Goal: Task Accomplishment & Management: Manage account settings

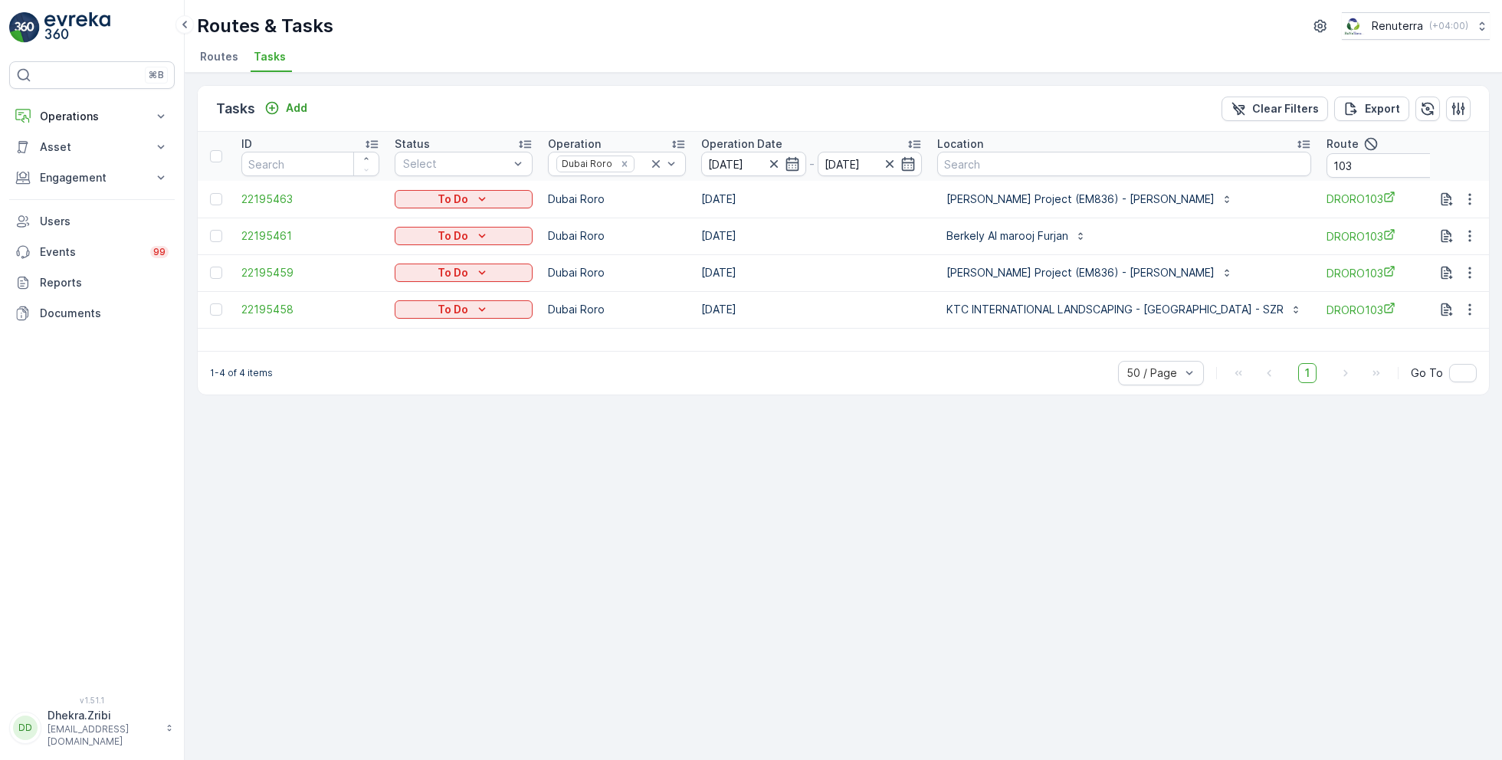
click at [221, 62] on span "Routes" at bounding box center [219, 56] width 38 height 15
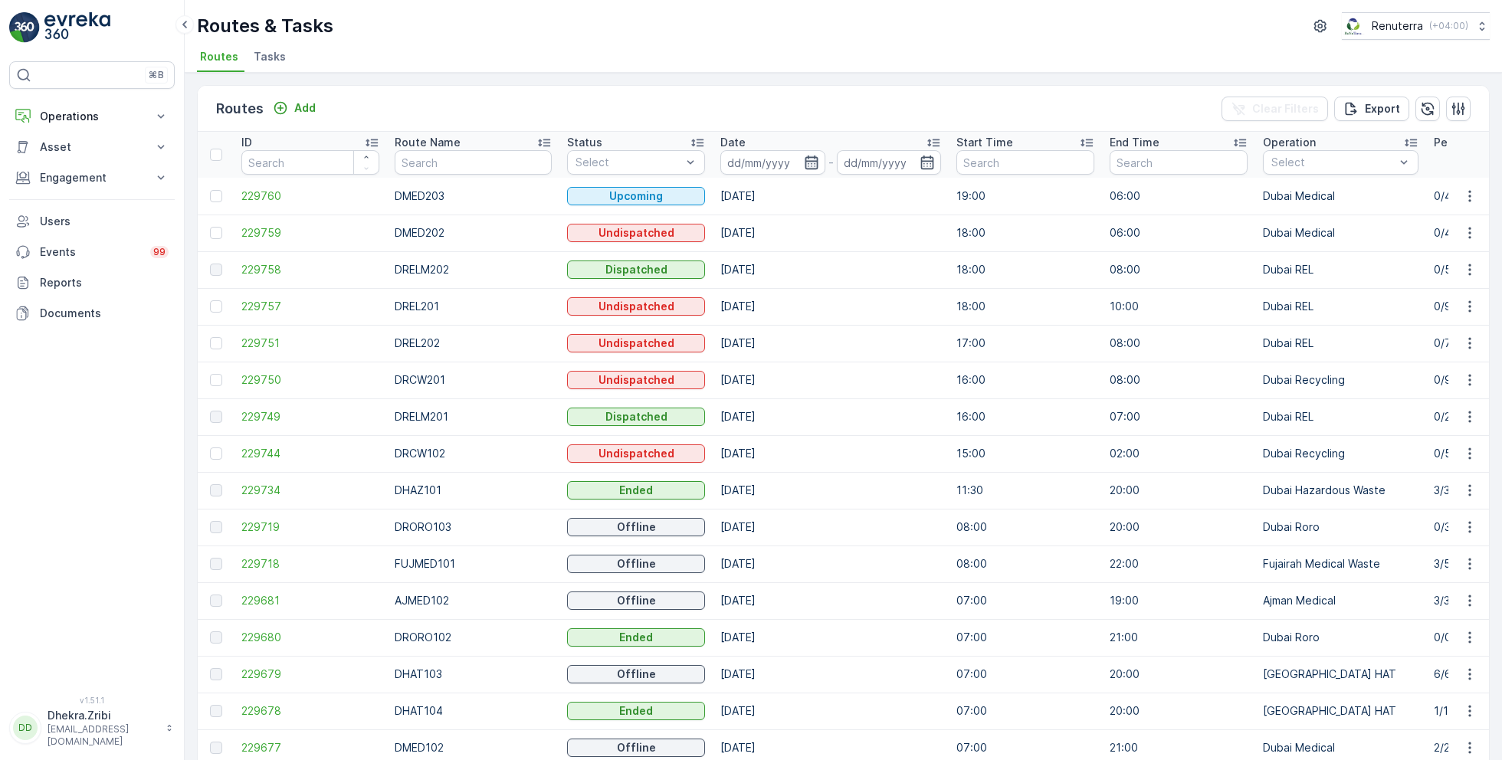
click at [805, 159] on icon "button" at bounding box center [811, 163] width 13 height 14
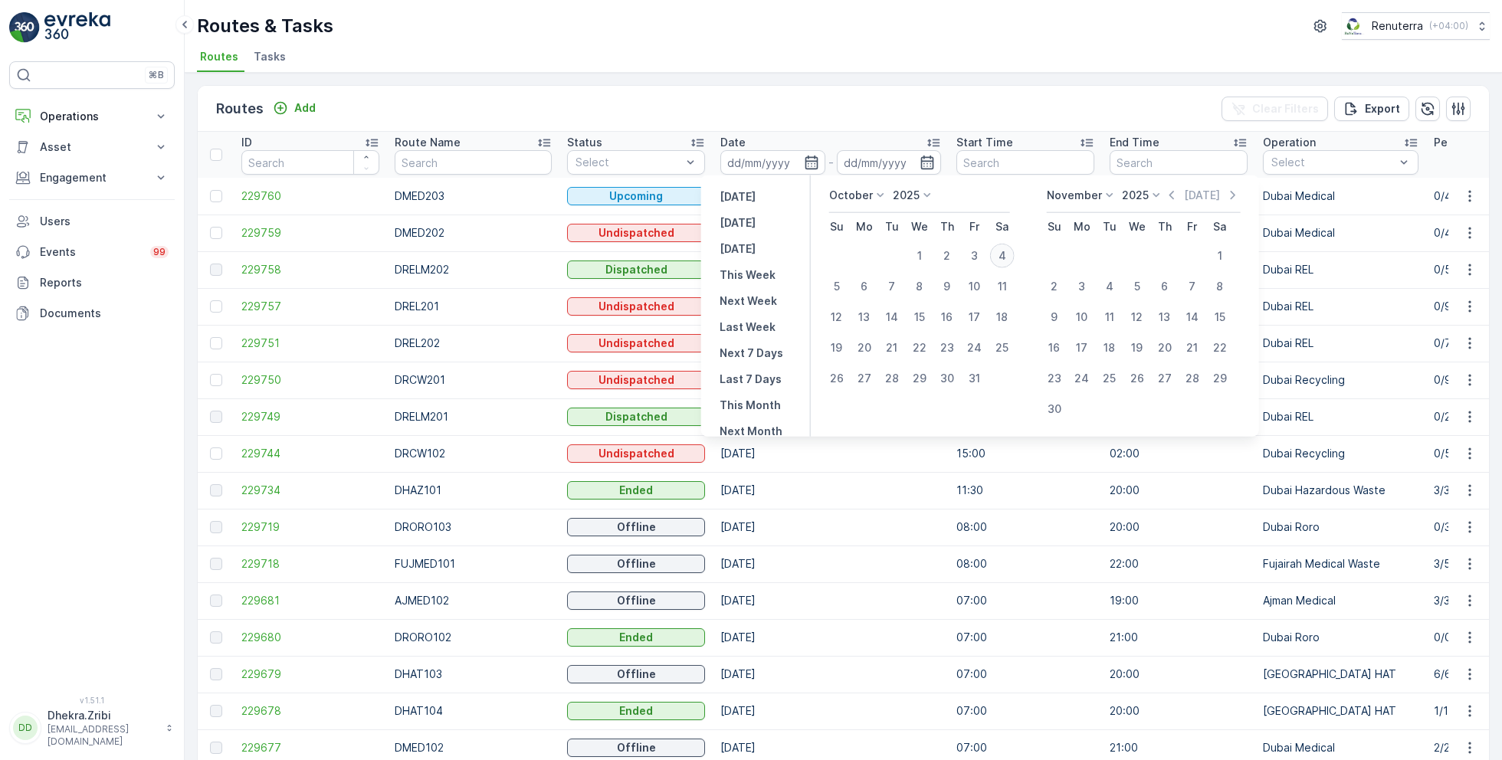
click at [1004, 261] on div "4" at bounding box center [1002, 256] width 25 height 25
type input "[DATE]"
click at [1004, 261] on div "4" at bounding box center [1002, 256] width 25 height 25
type input "[DATE]"
click at [803, 38] on div "Routes & Tasks Renuterra ( +04:00 )" at bounding box center [843, 26] width 1293 height 28
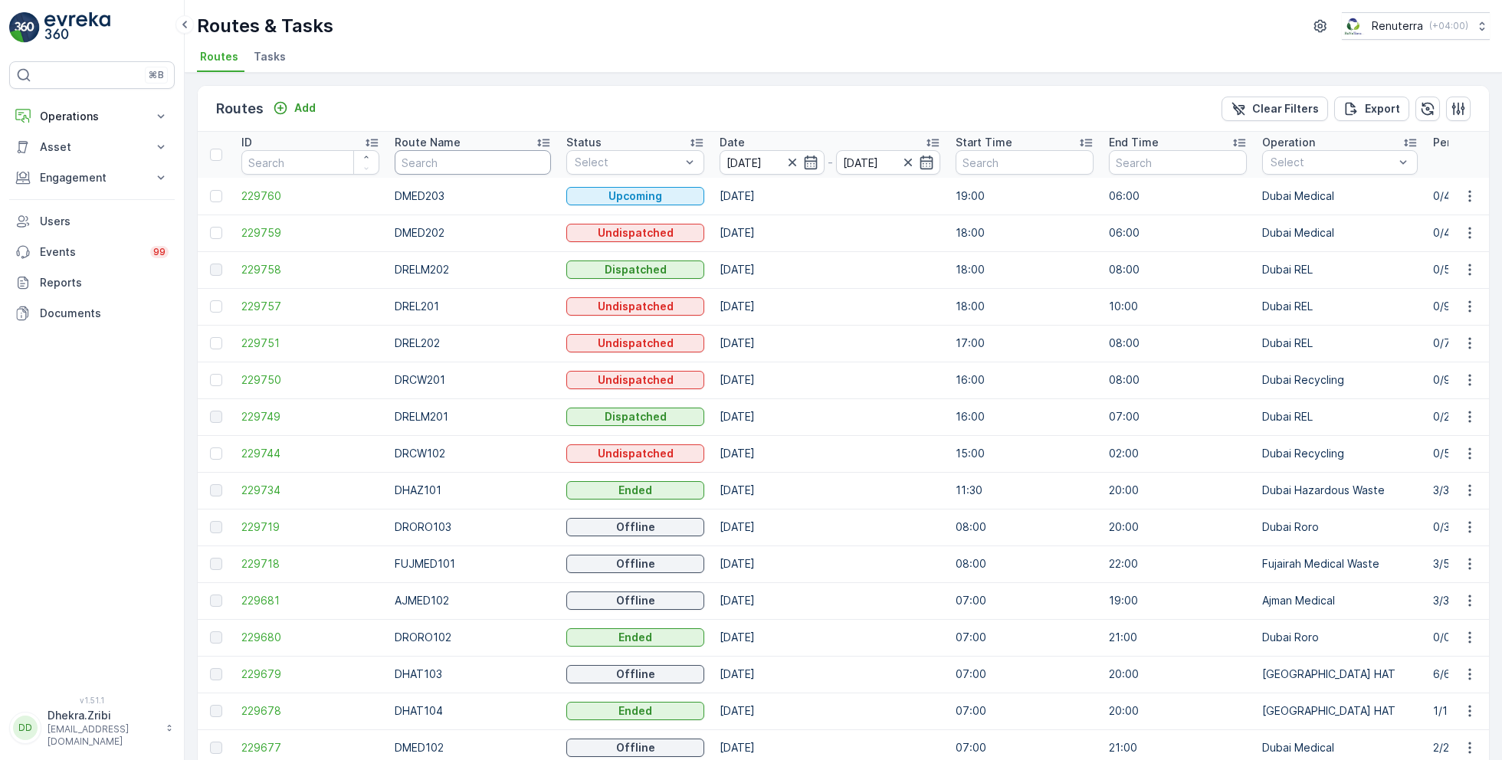
click at [457, 166] on input "text" at bounding box center [473, 162] width 156 height 25
type input "hat"
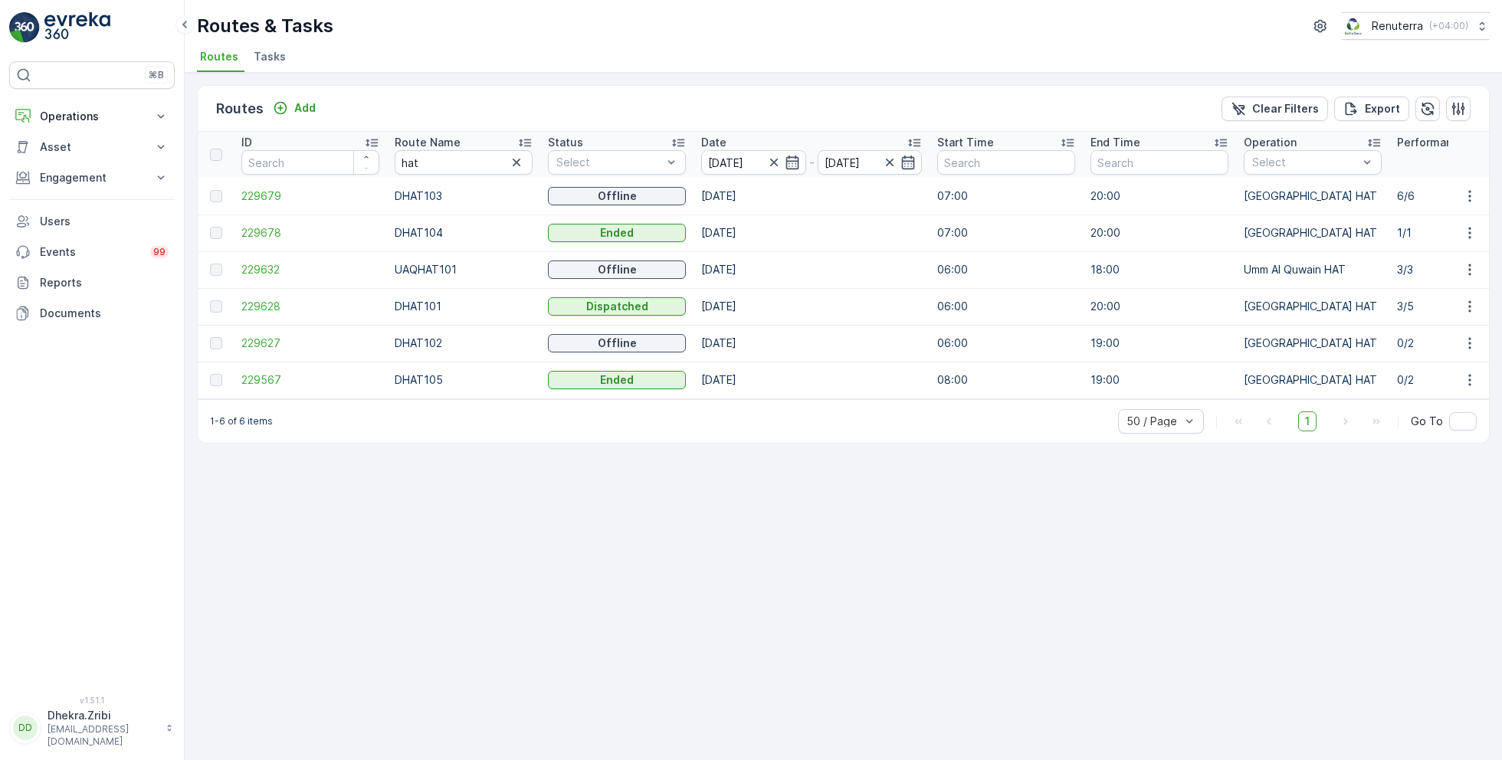
click at [523, 139] on icon at bounding box center [525, 143] width 12 height 8
click at [266, 193] on span "229628" at bounding box center [310, 196] width 138 height 15
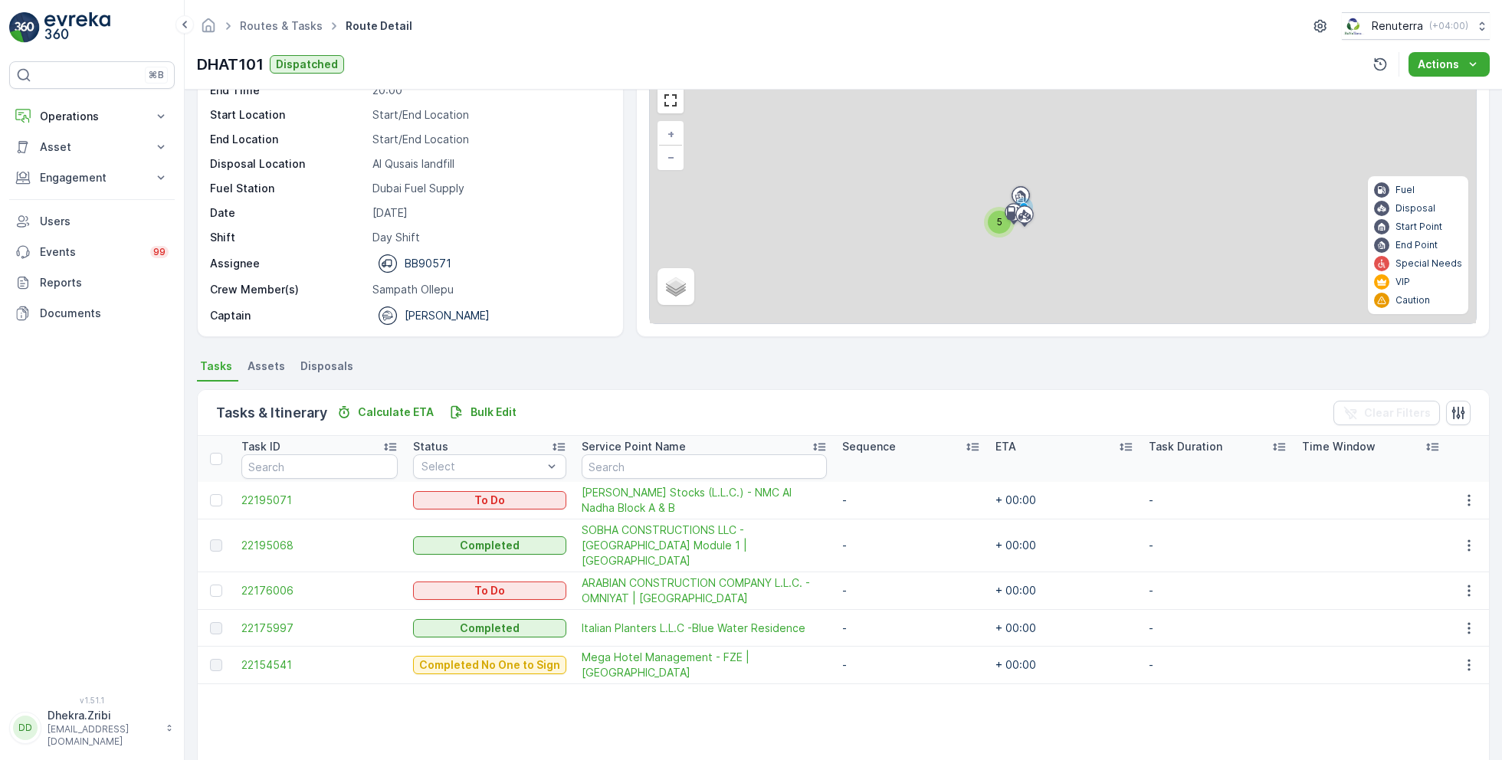
scroll to position [77, 0]
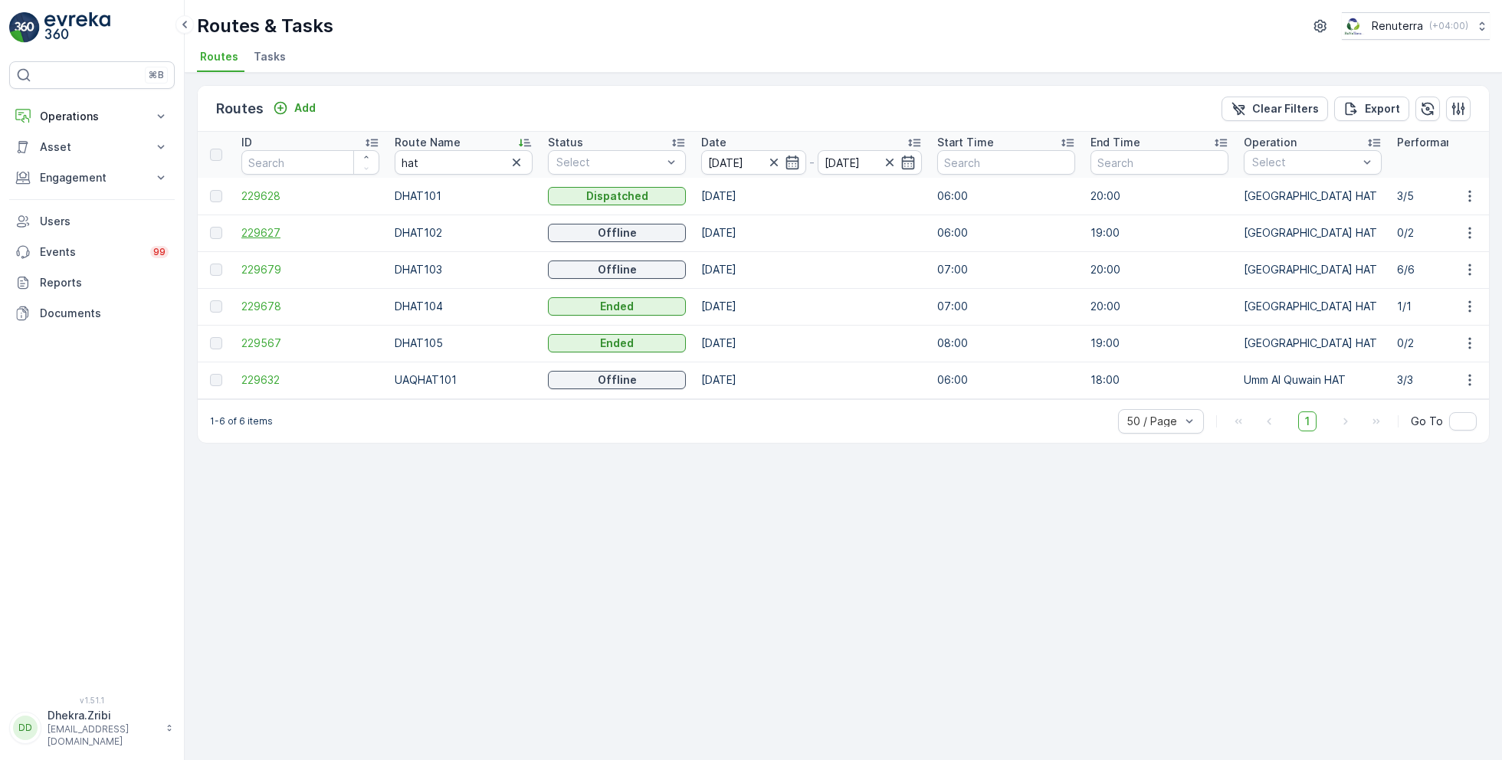
click at [271, 230] on span "229627" at bounding box center [310, 232] width 138 height 15
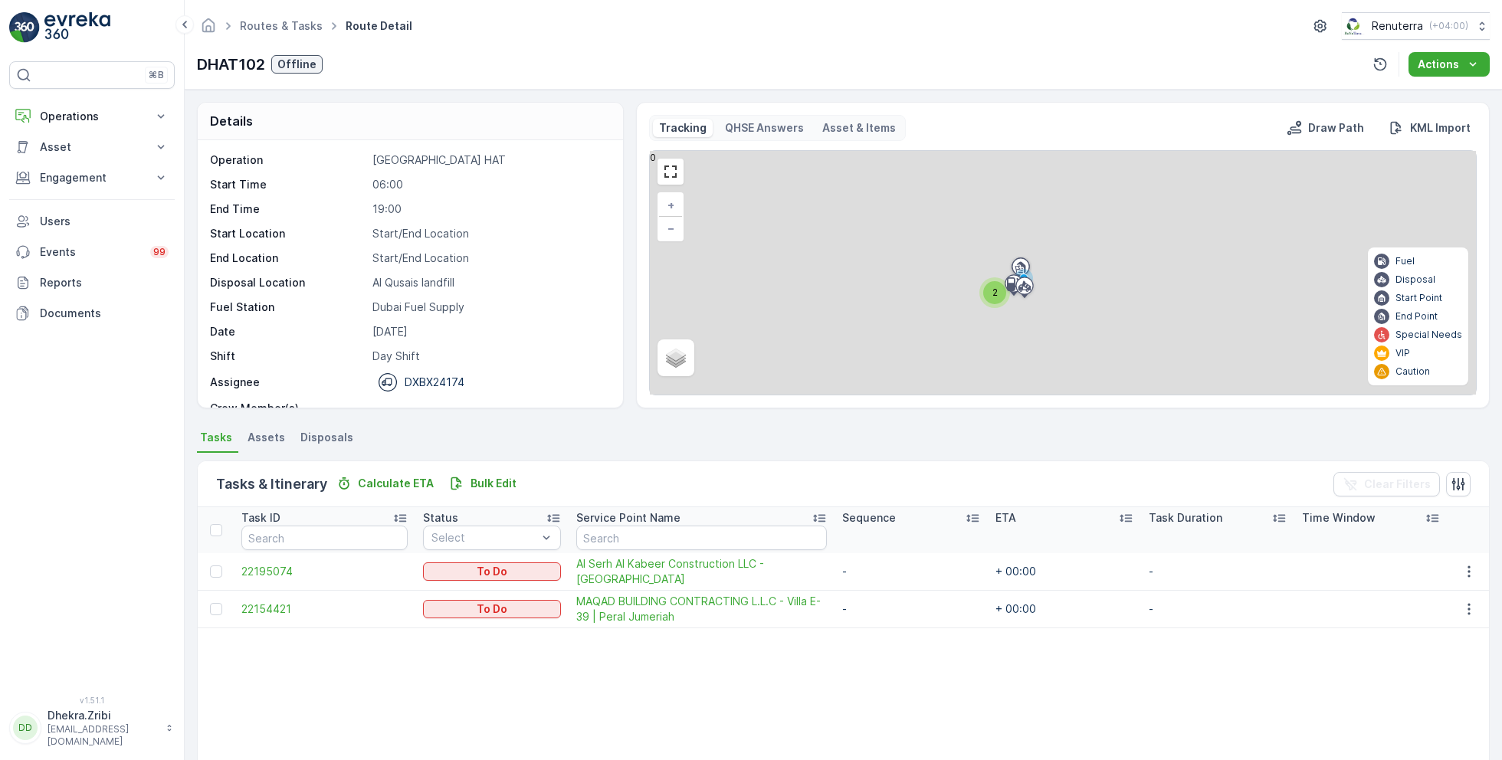
scroll to position [48, 0]
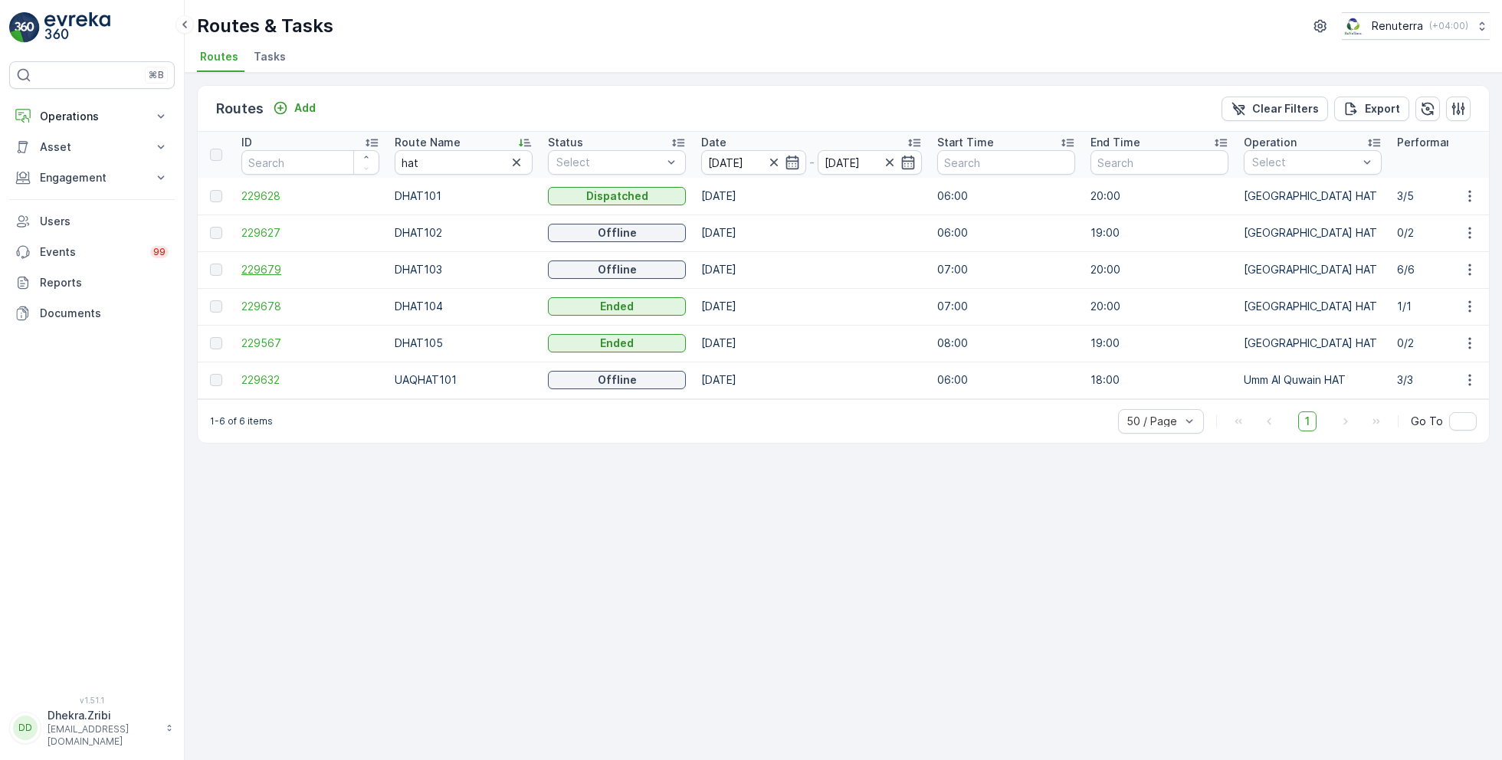
click at [263, 264] on span "229679" at bounding box center [310, 269] width 138 height 15
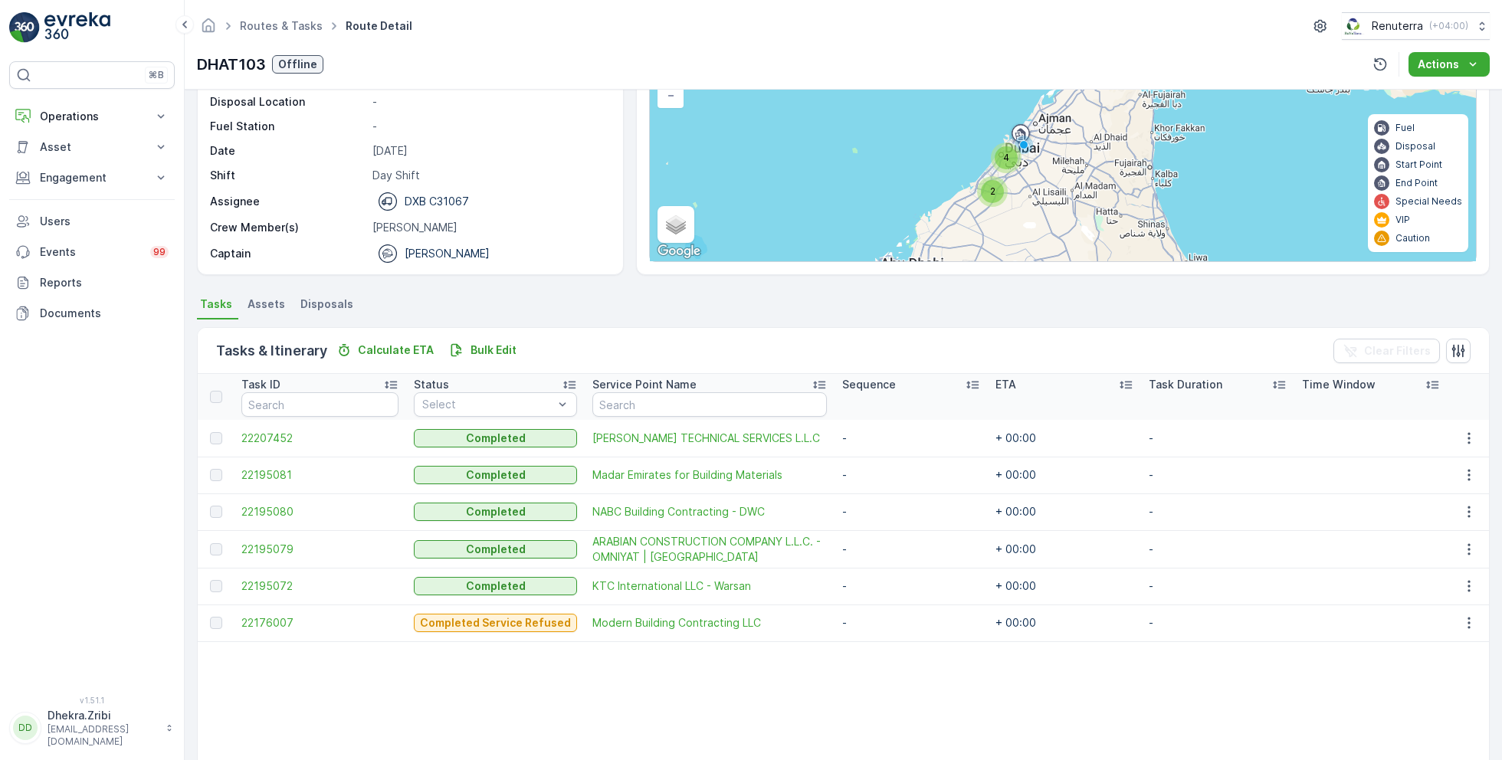
scroll to position [138, 0]
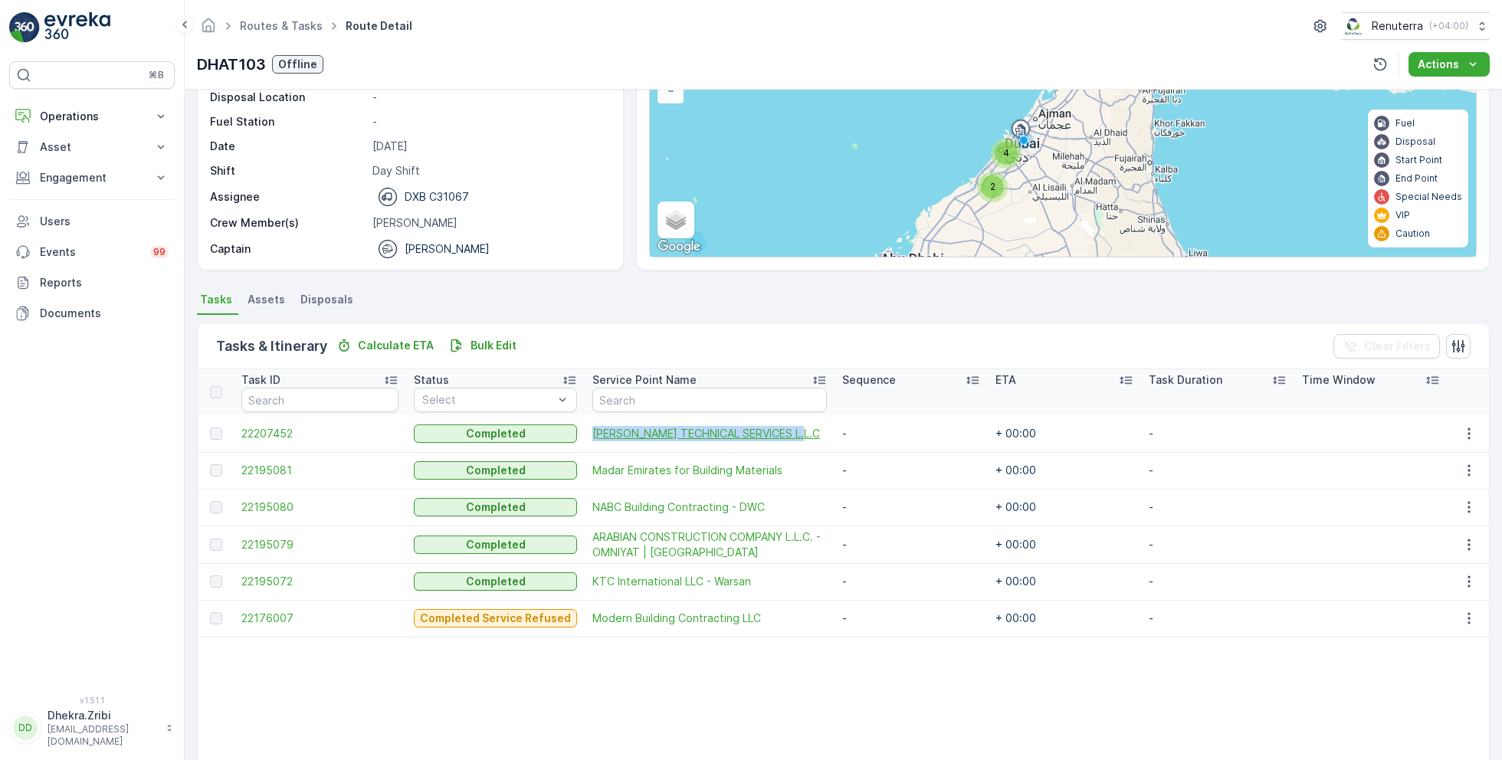
drag, startPoint x: 563, startPoint y: 430, endPoint x: 792, endPoint y: 428, distance: 229.2
click at [792, 428] on td "[PERSON_NAME] TECHNICAL SERVICES L.L.C" at bounding box center [710, 433] width 250 height 37
copy span "[PERSON_NAME] TECHNICAL SERVICES L.L.C"
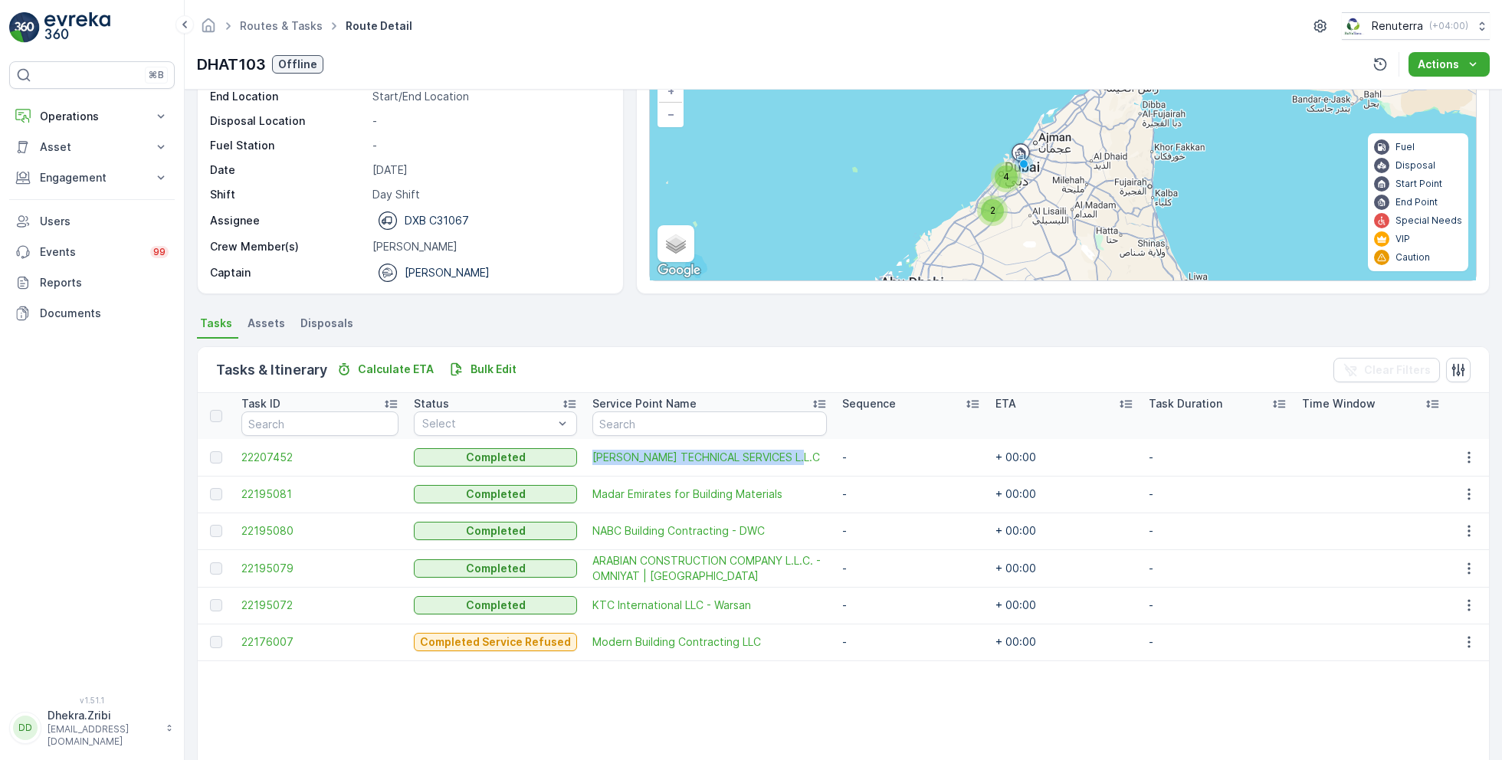
scroll to position [120, 0]
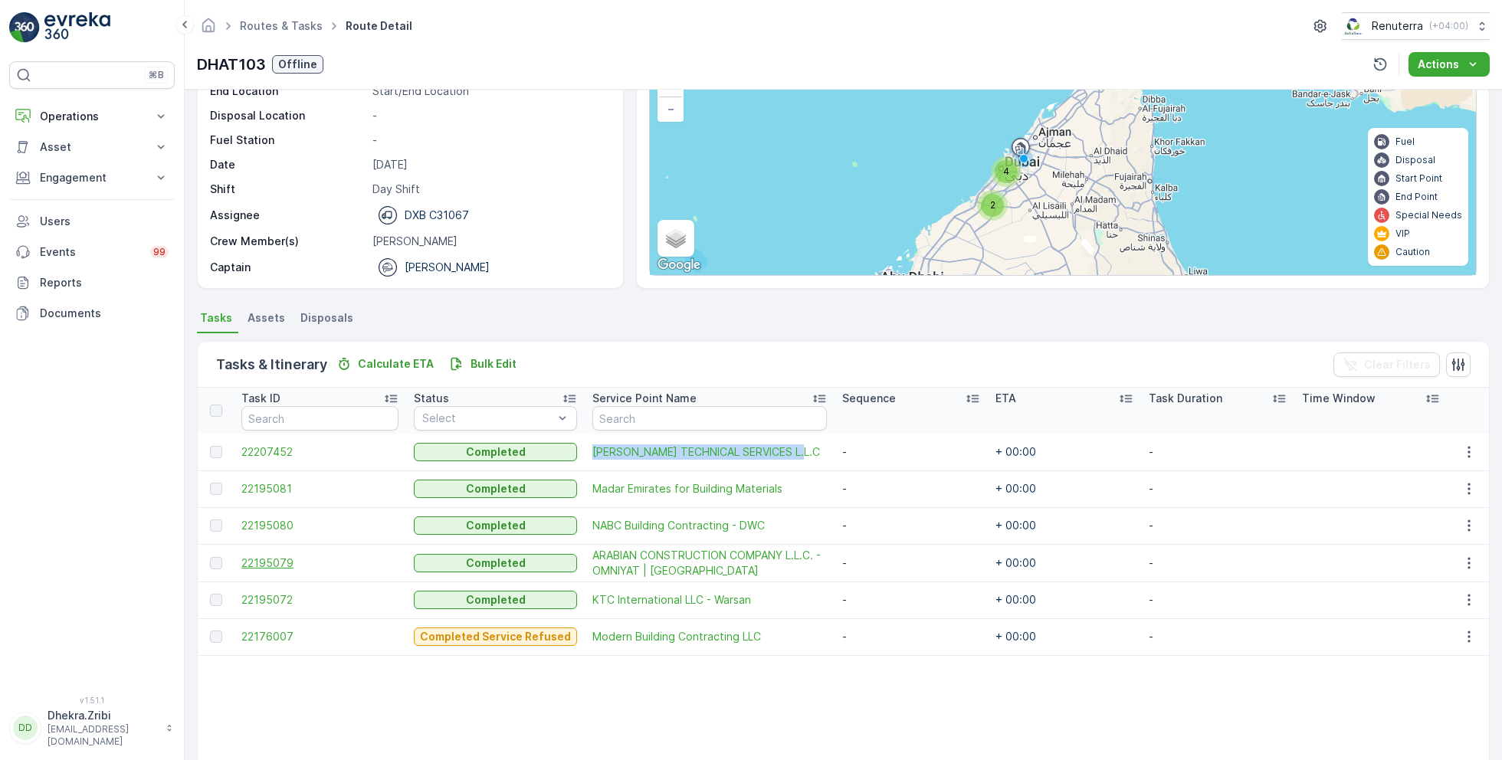
click at [278, 562] on span "22195079" at bounding box center [319, 563] width 157 height 15
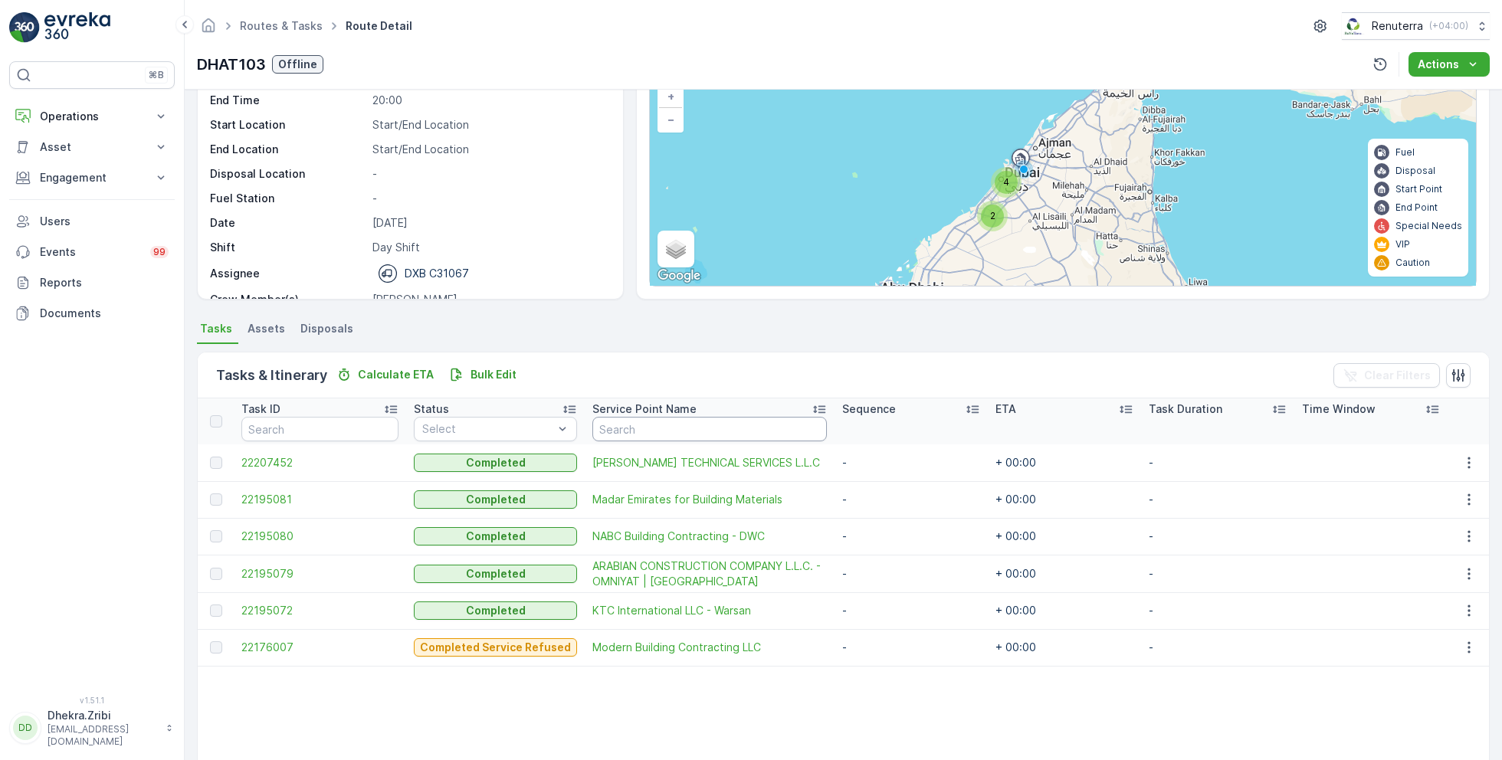
scroll to position [113, 0]
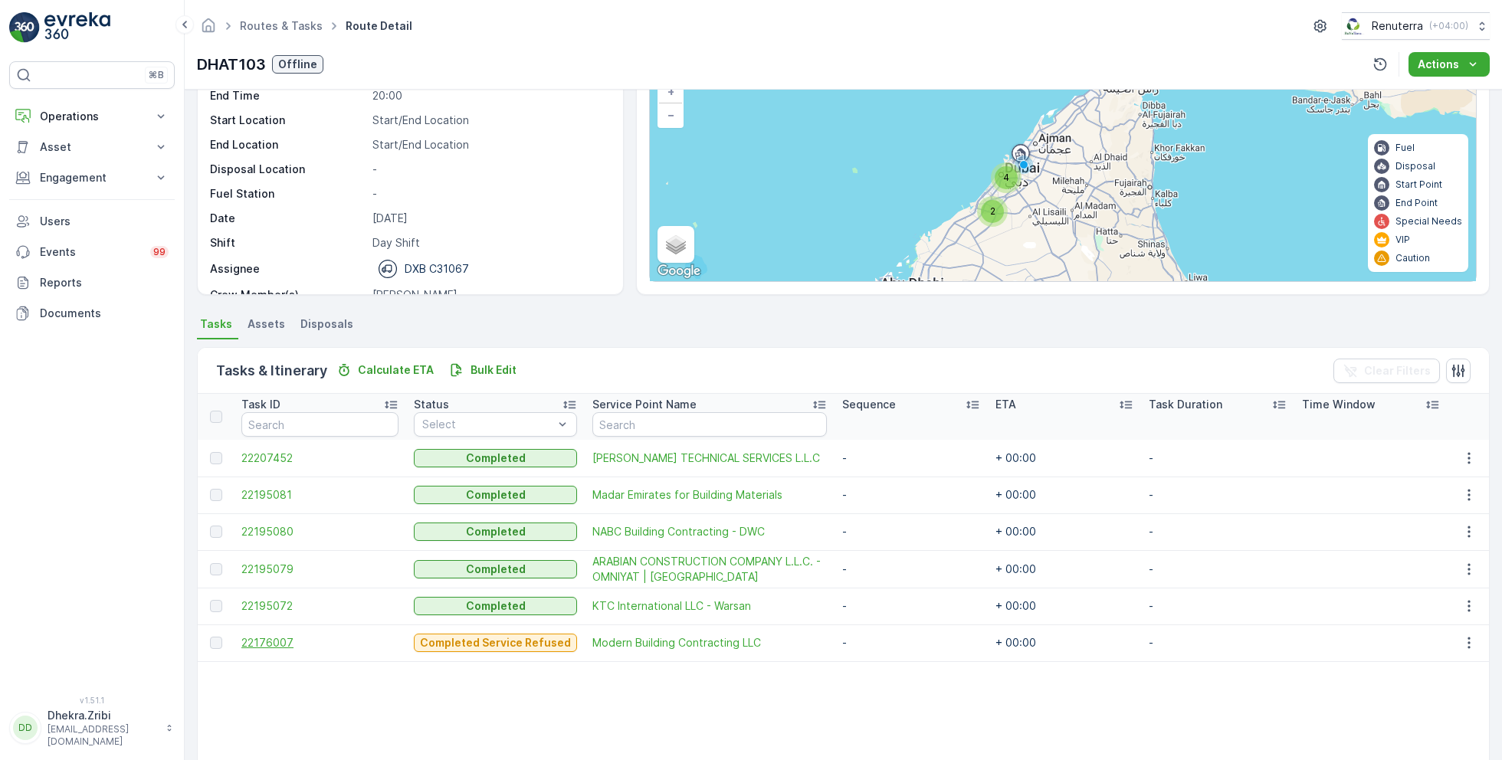
click at [282, 641] on span "22176007" at bounding box center [319, 642] width 157 height 15
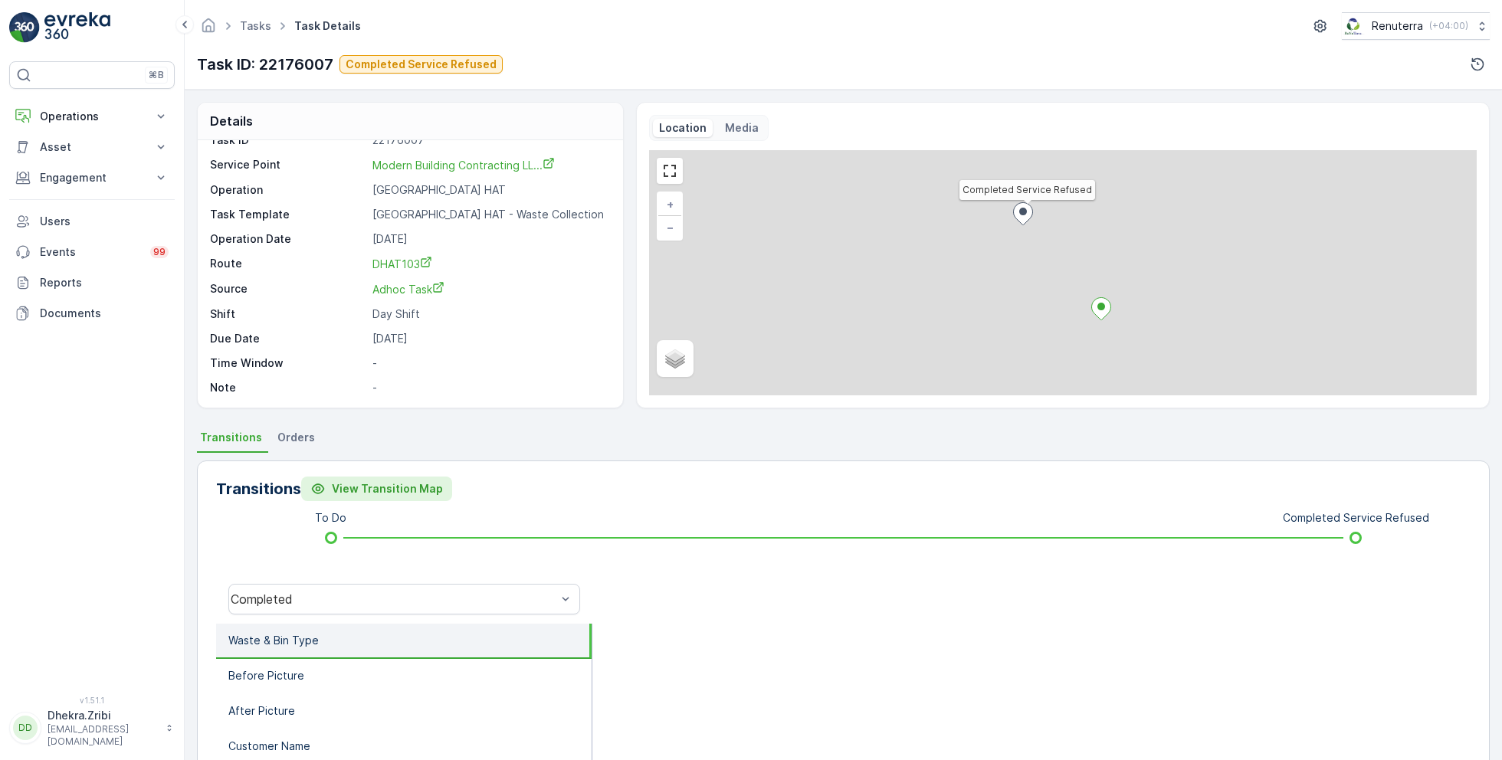
scroll to position [18, 0]
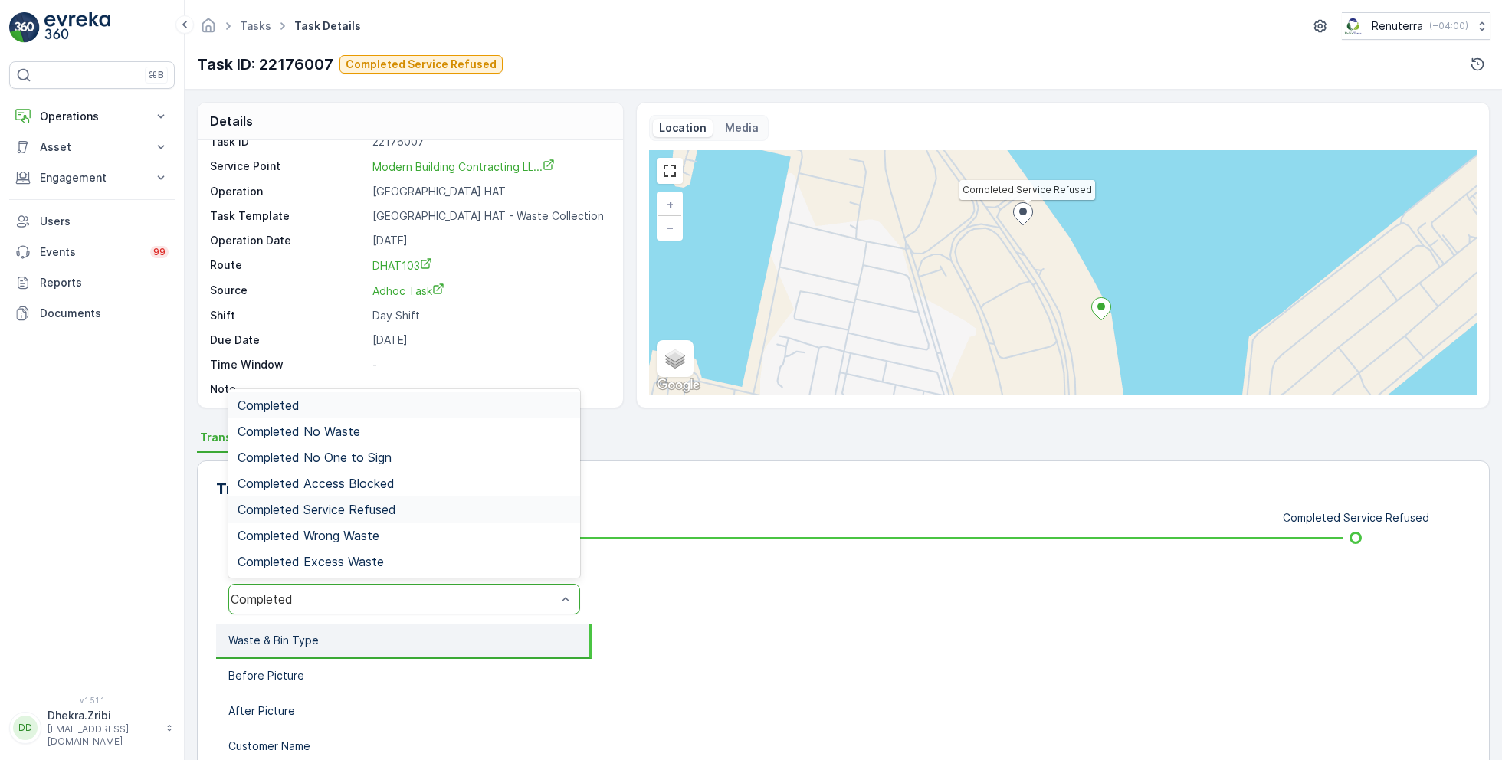
click at [385, 497] on div "Completed Service Refused" at bounding box center [404, 510] width 352 height 26
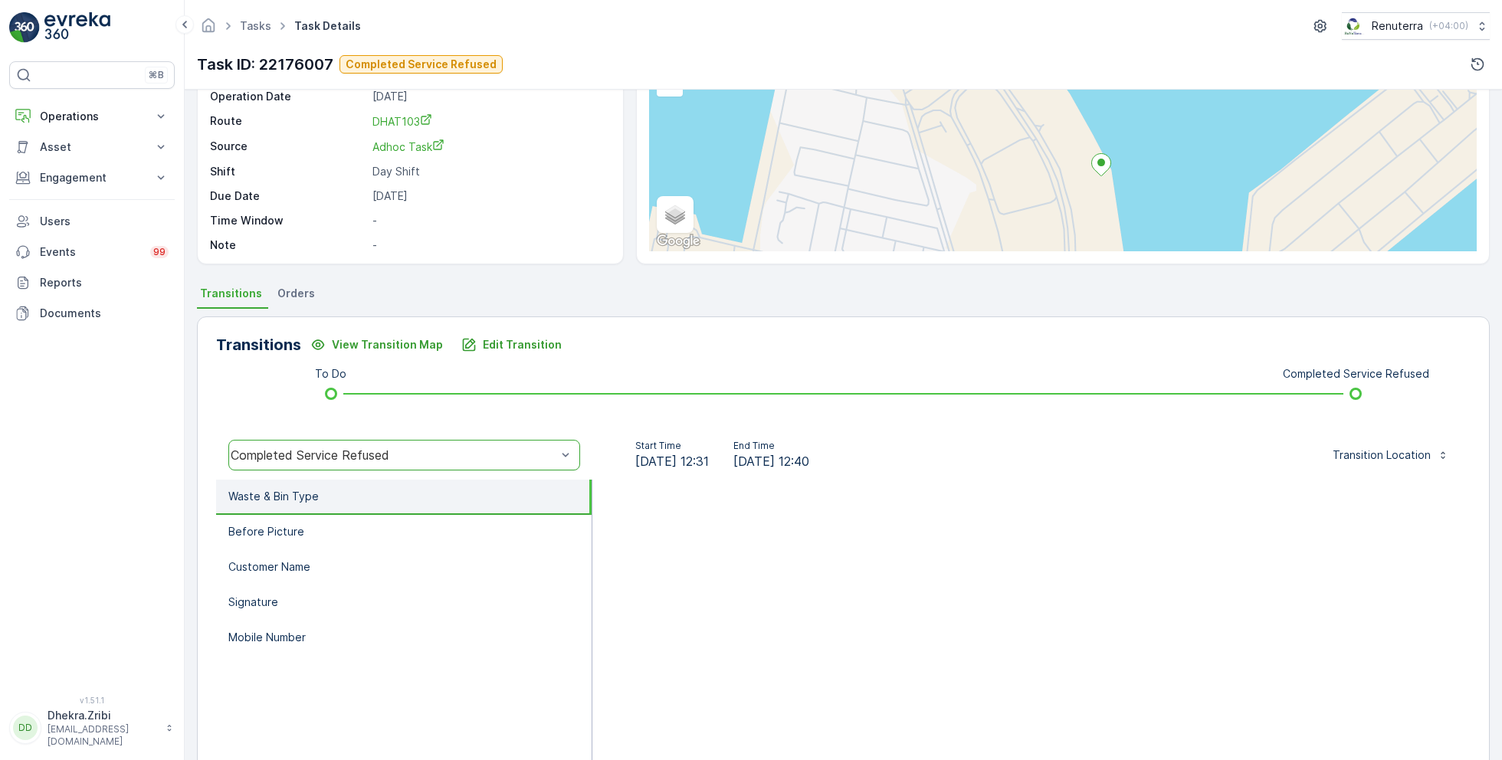
scroll to position [205, 0]
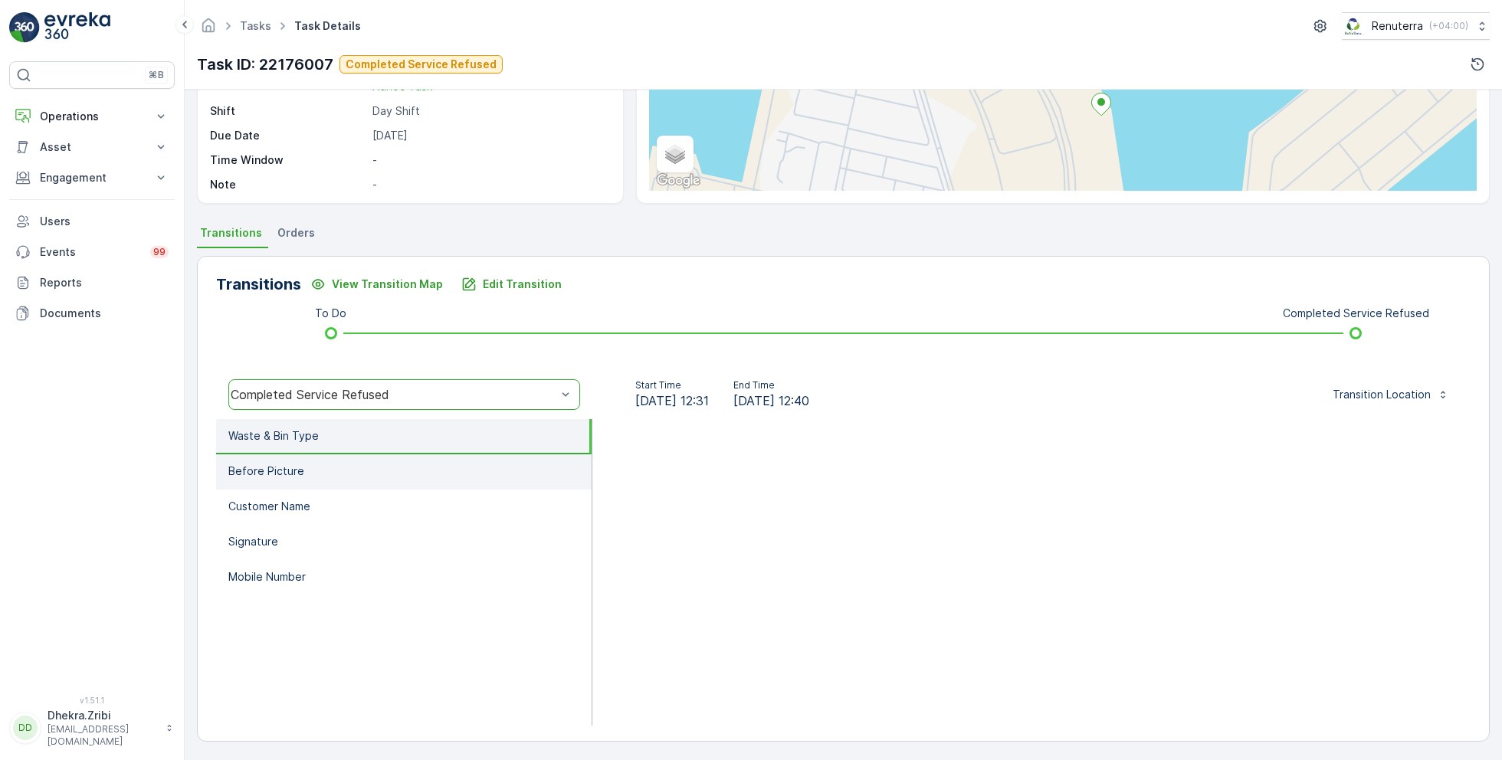
click at [291, 461] on li "Before Picture" at bounding box center [404, 471] width 376 height 35
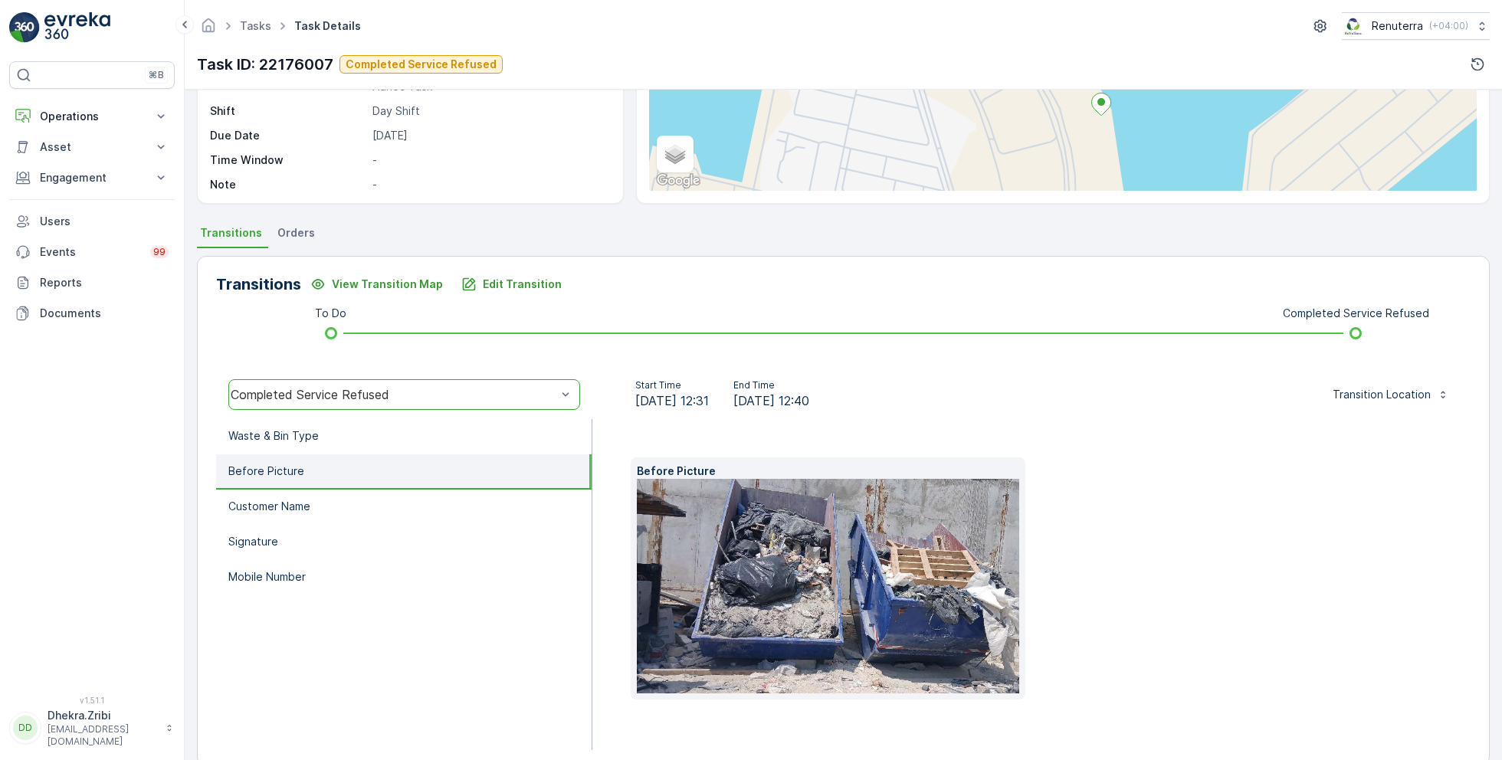
click at [952, 578] on img at bounding box center [869, 586] width 464 height 215
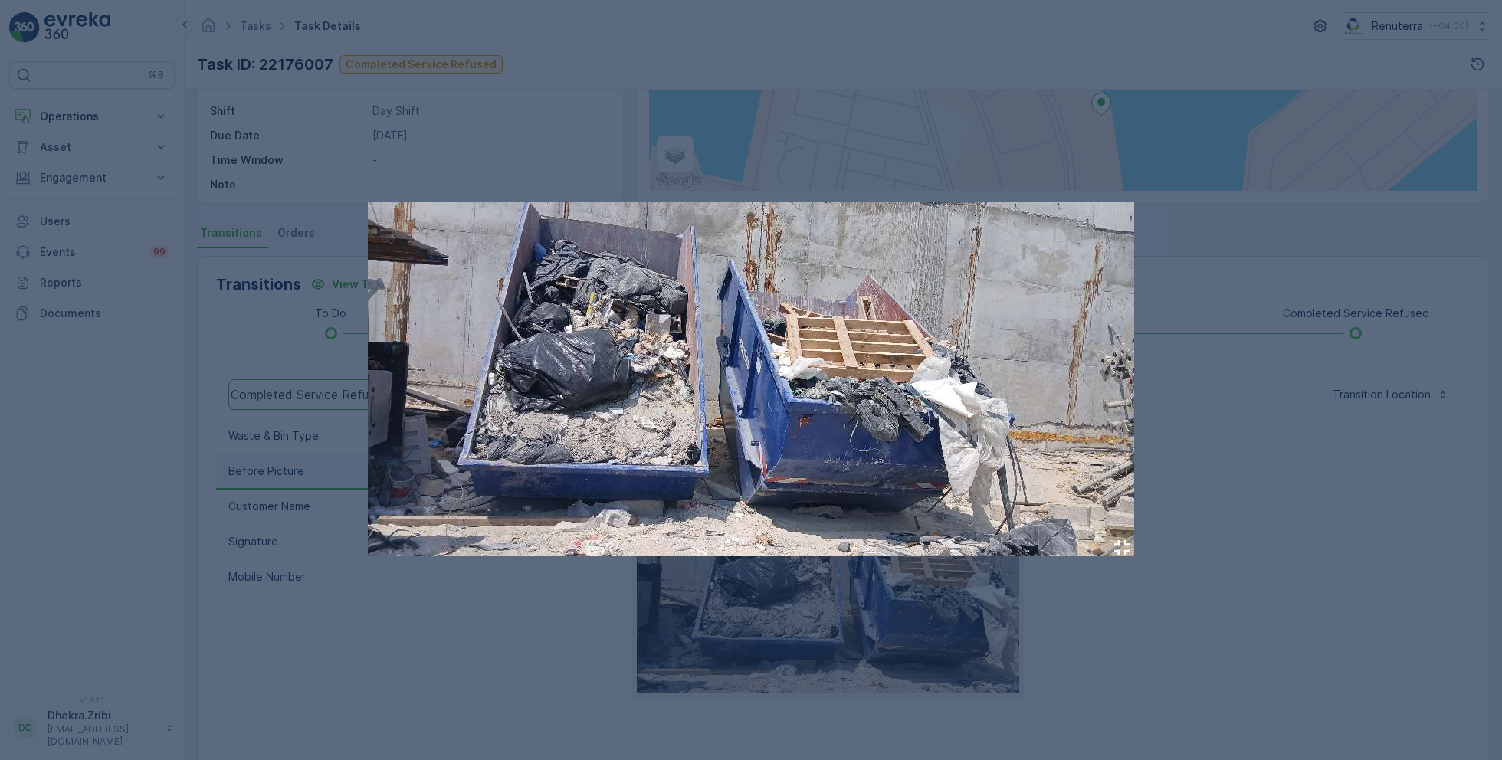
click at [511, 704] on div at bounding box center [751, 380] width 1502 height 760
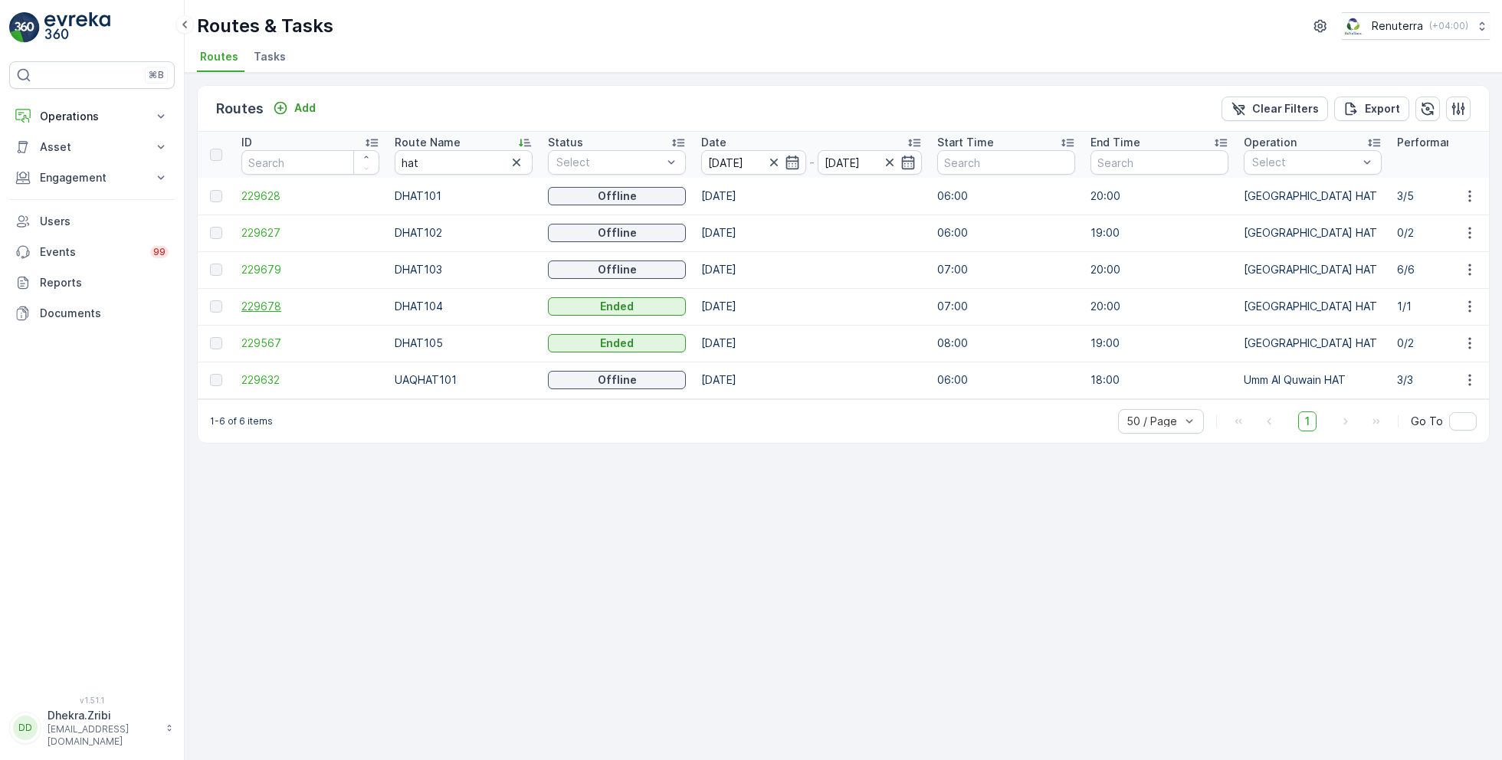
click at [268, 305] on span "229678" at bounding box center [310, 306] width 138 height 15
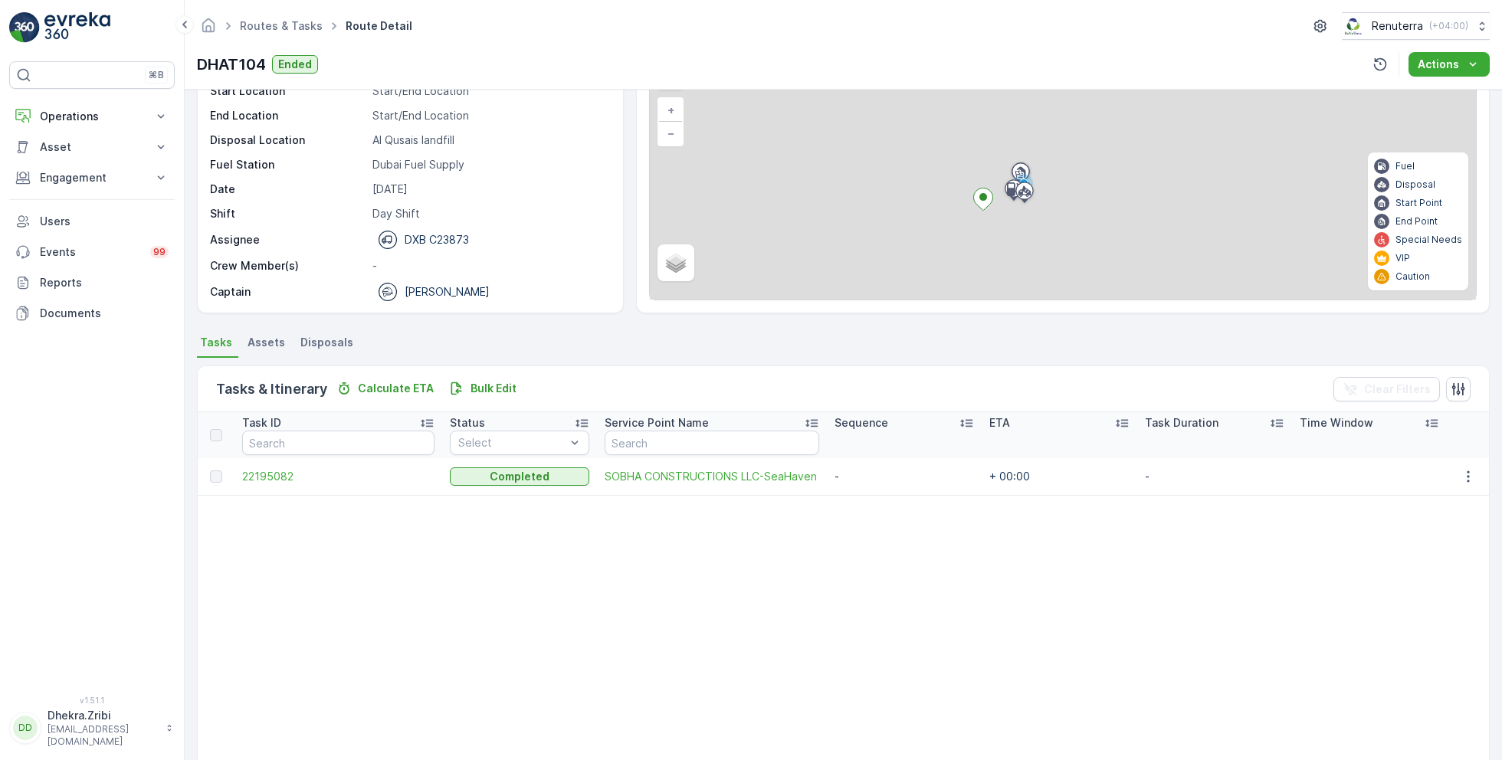
scroll to position [182, 0]
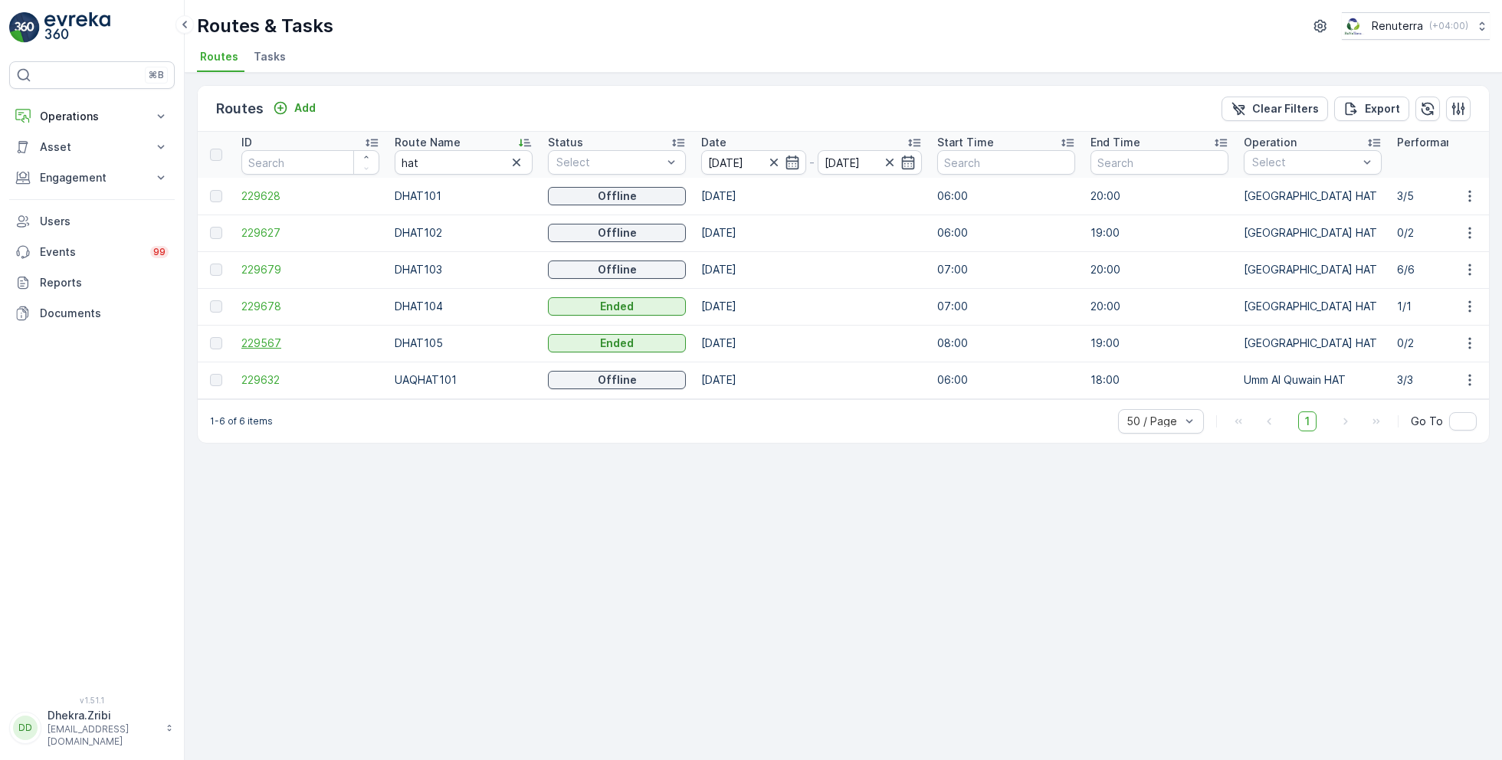
click at [261, 339] on span "229567" at bounding box center [310, 343] width 138 height 15
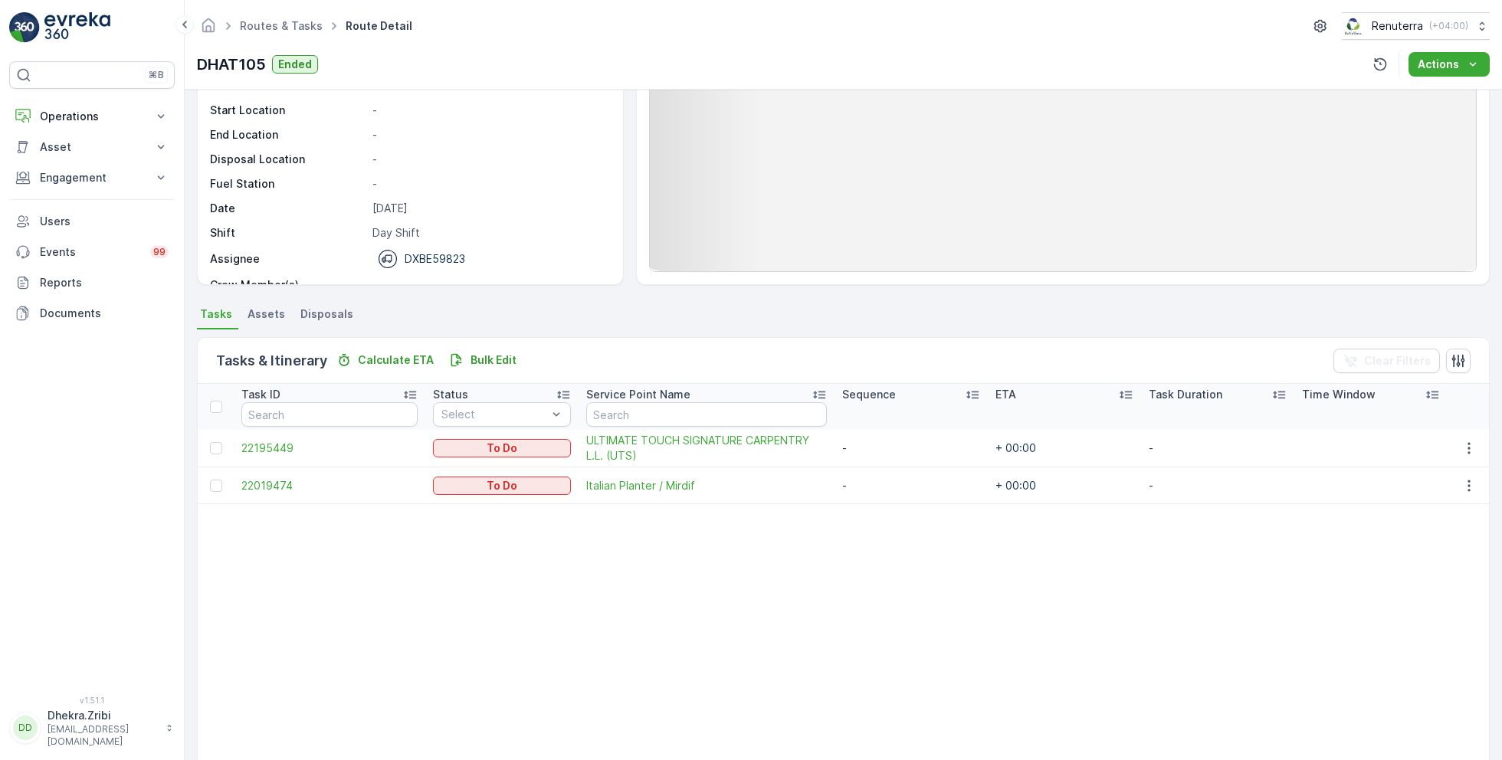
scroll to position [187, 0]
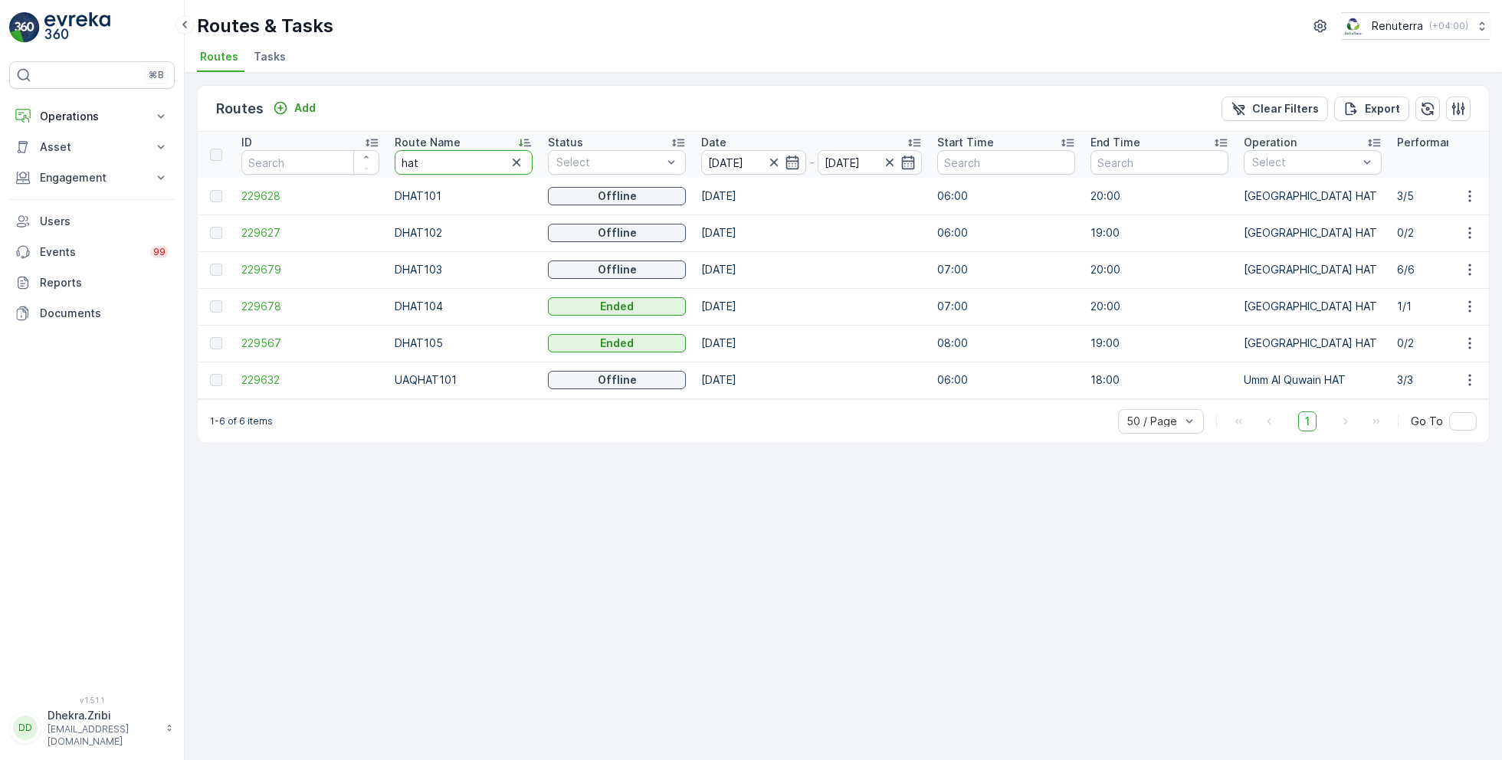
type input "roro"
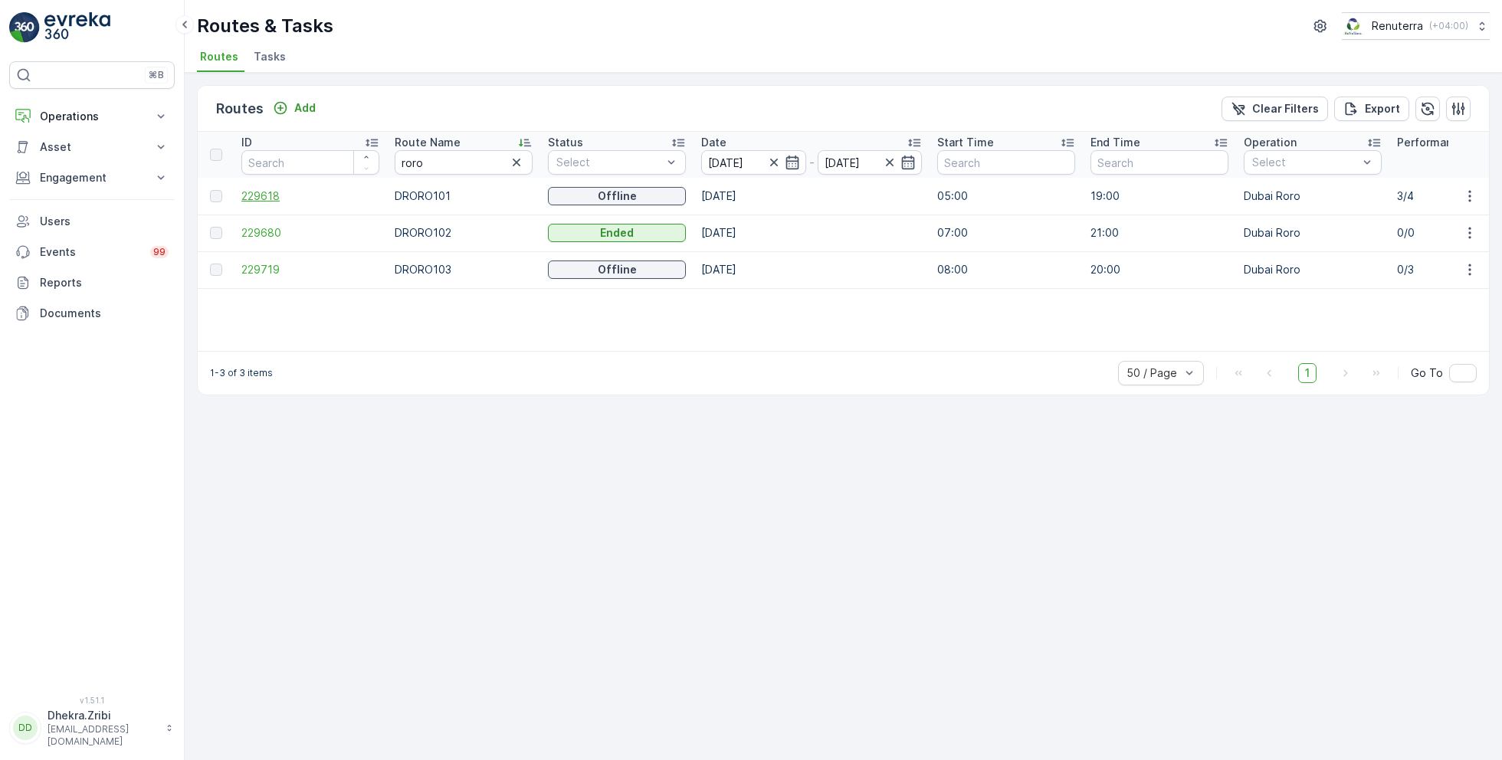
click at [260, 194] on span "229618" at bounding box center [310, 196] width 138 height 15
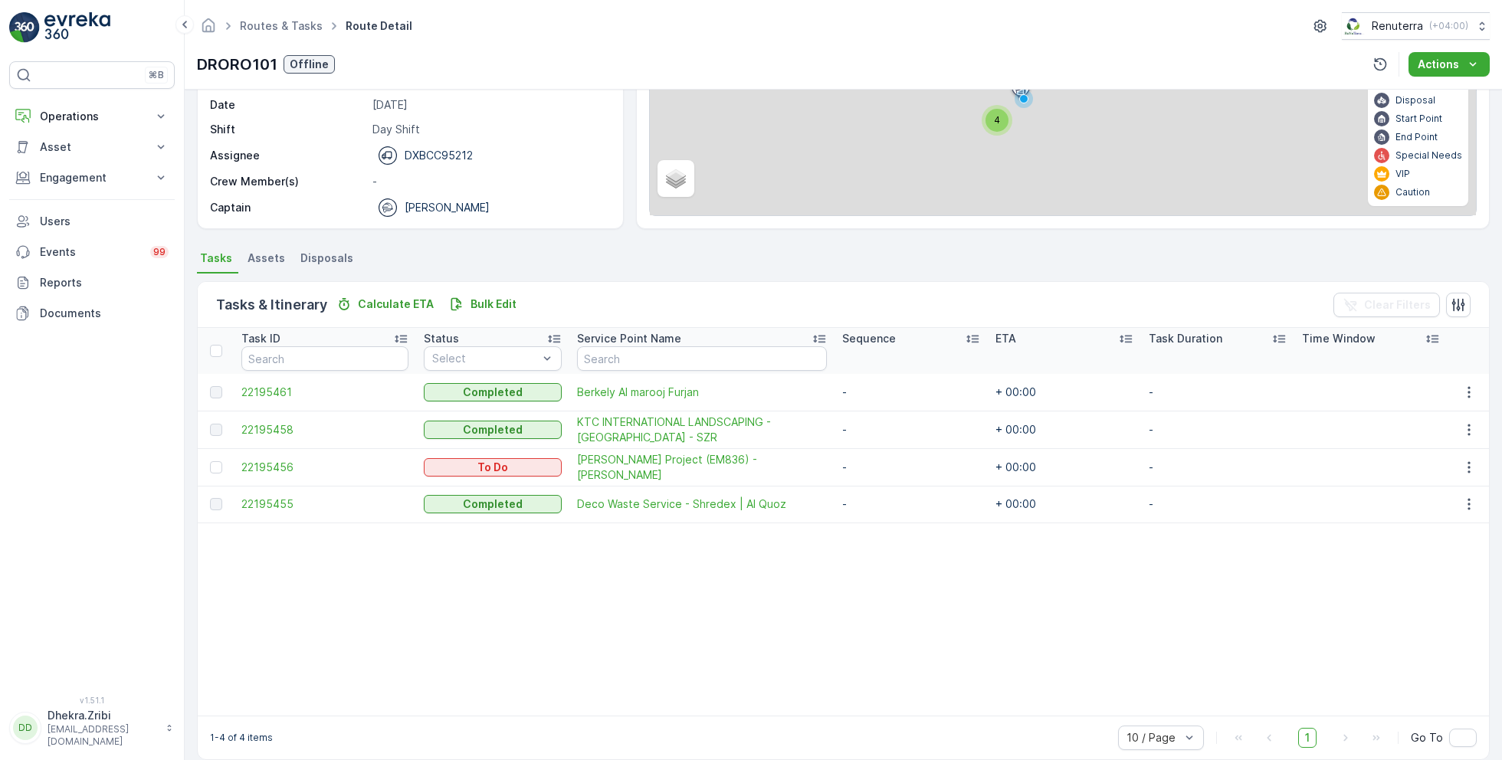
scroll to position [196, 0]
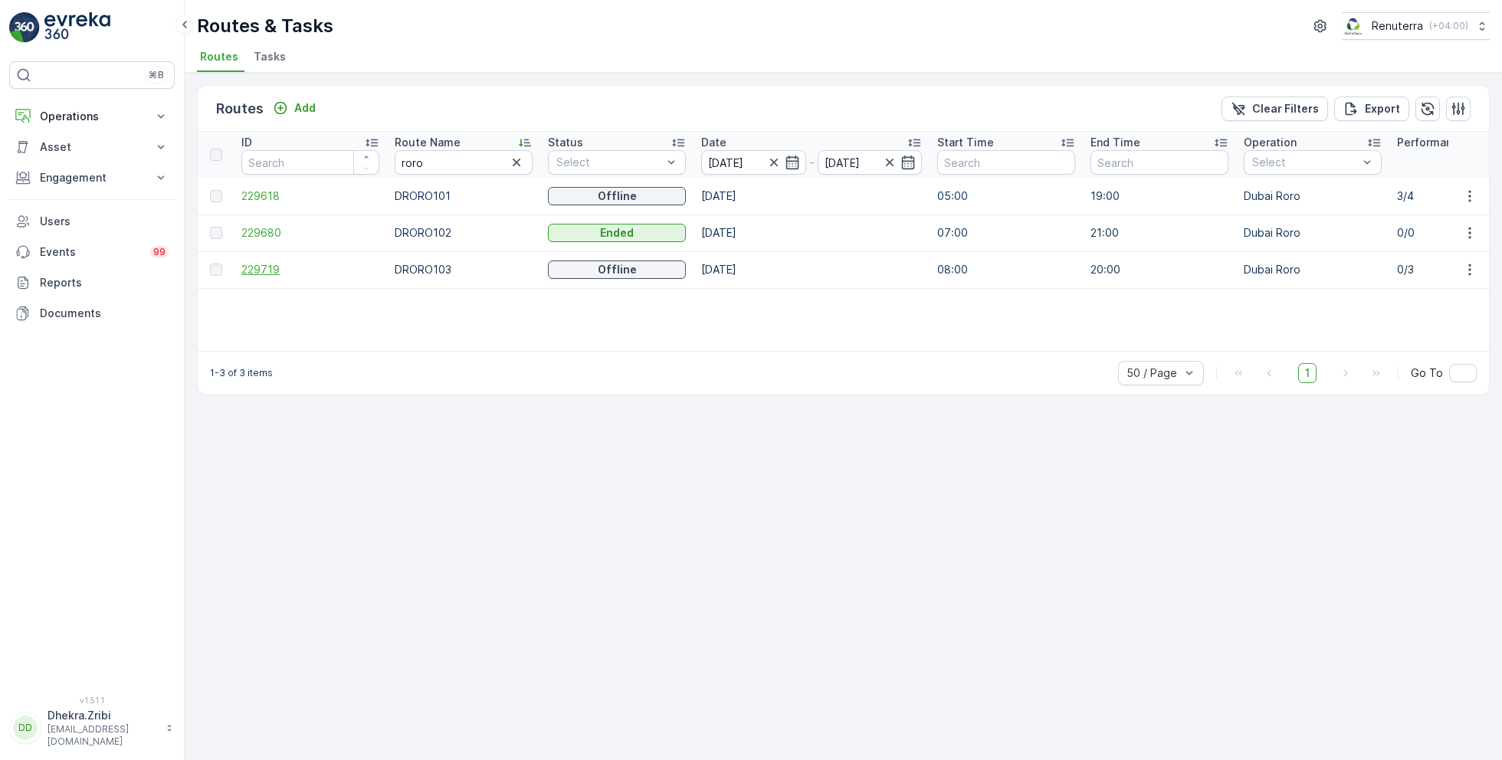
click at [252, 270] on span "229719" at bounding box center [310, 269] width 138 height 15
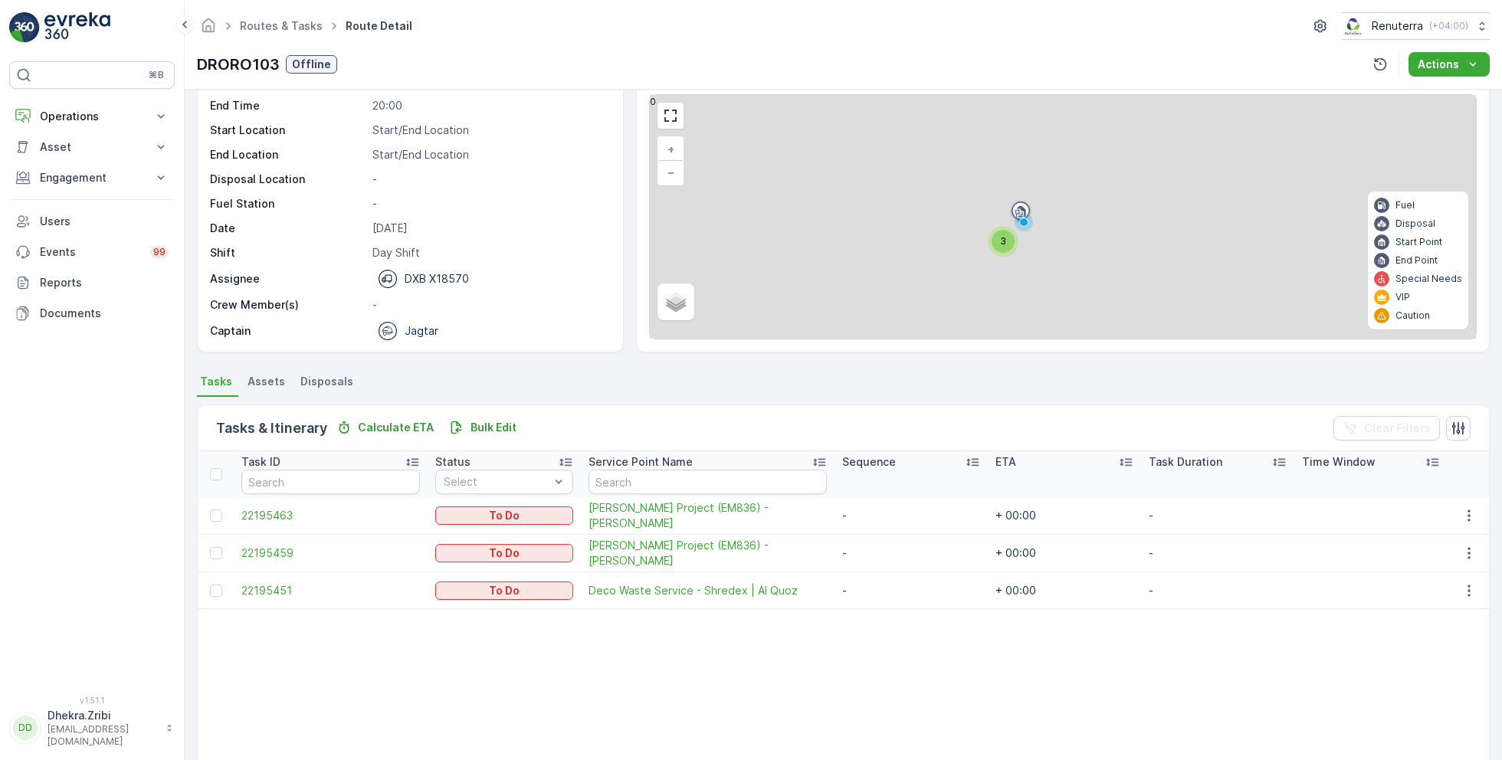
scroll to position [61, 0]
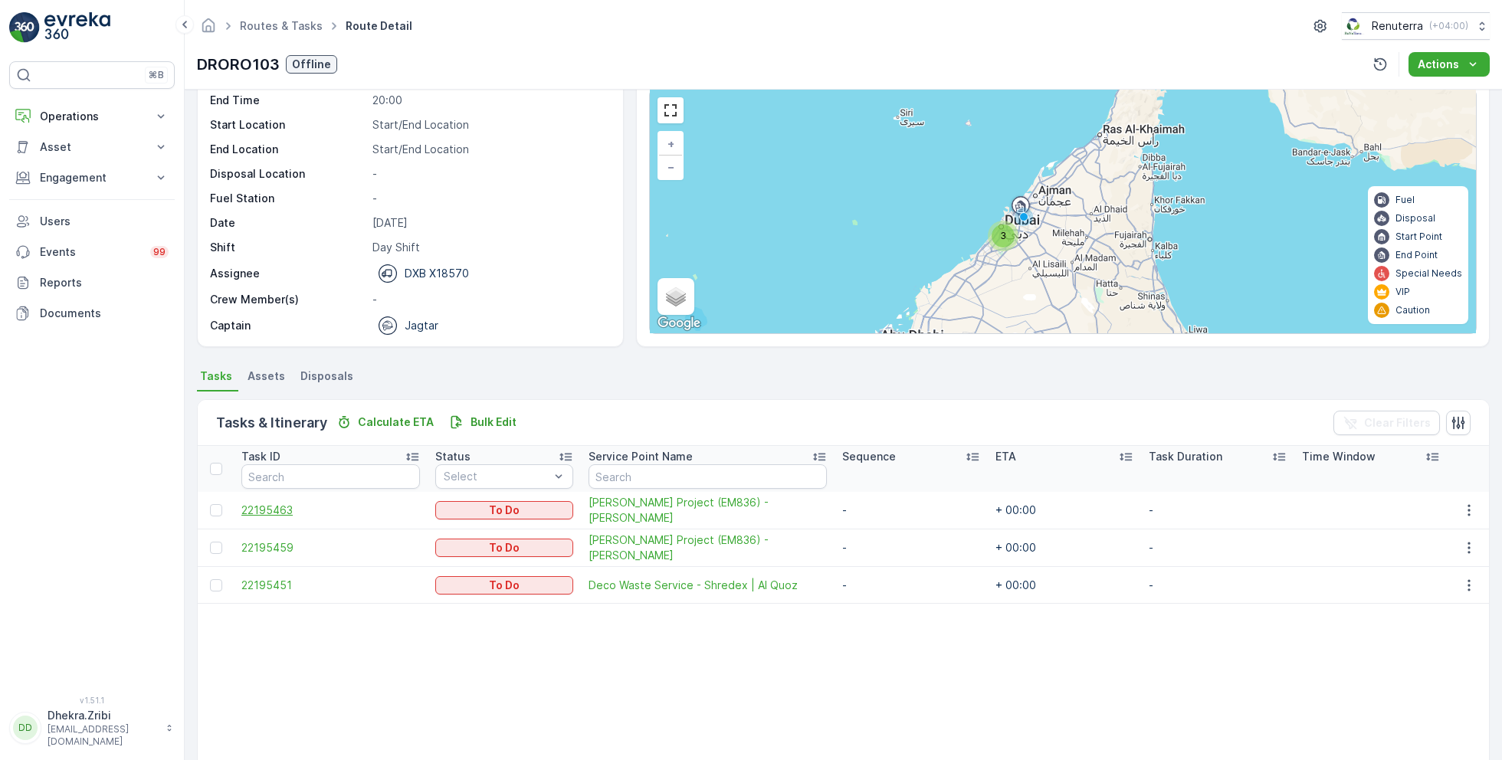
click at [267, 507] on span "22195463" at bounding box center [330, 510] width 179 height 15
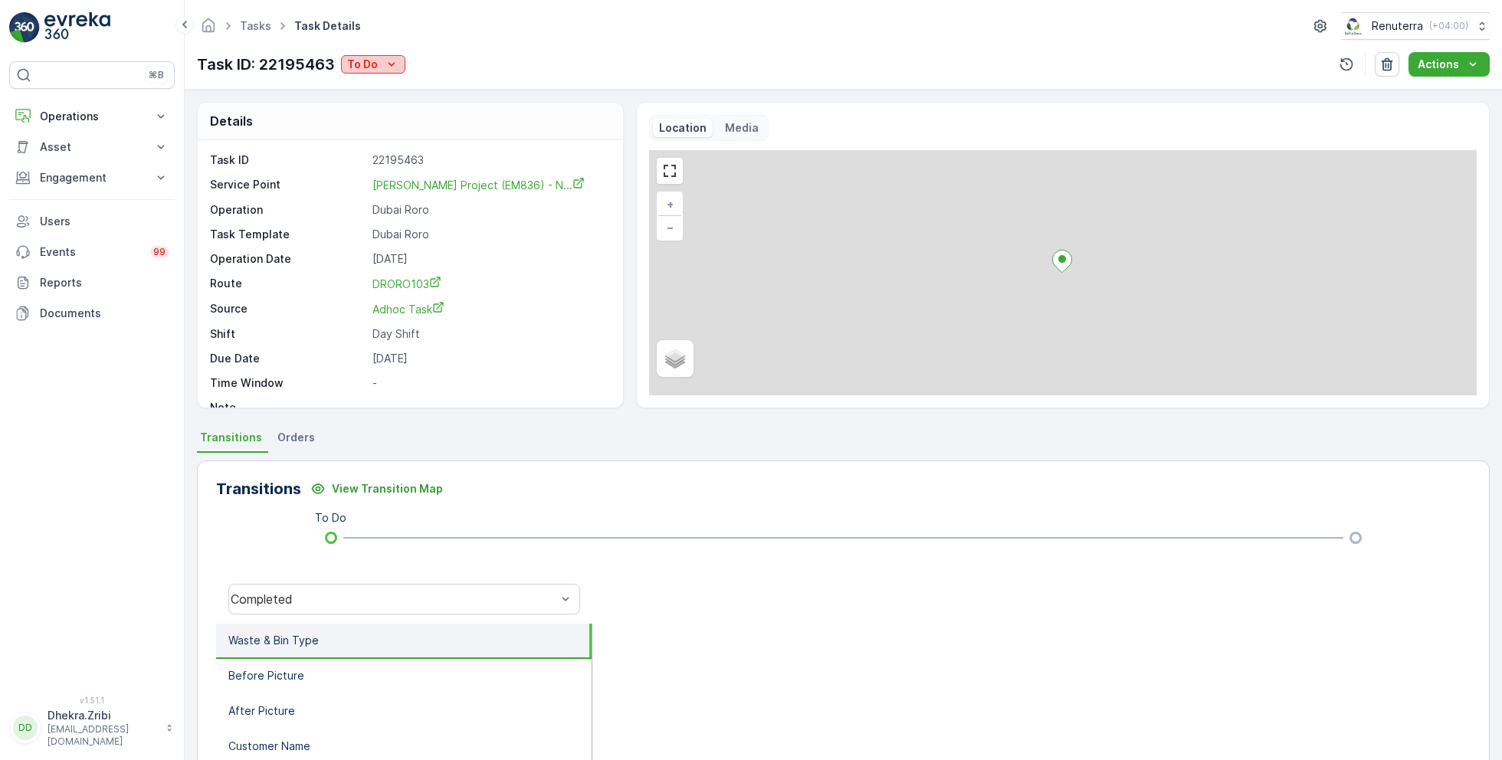
click at [373, 63] on p "To Do" at bounding box center [362, 64] width 31 height 15
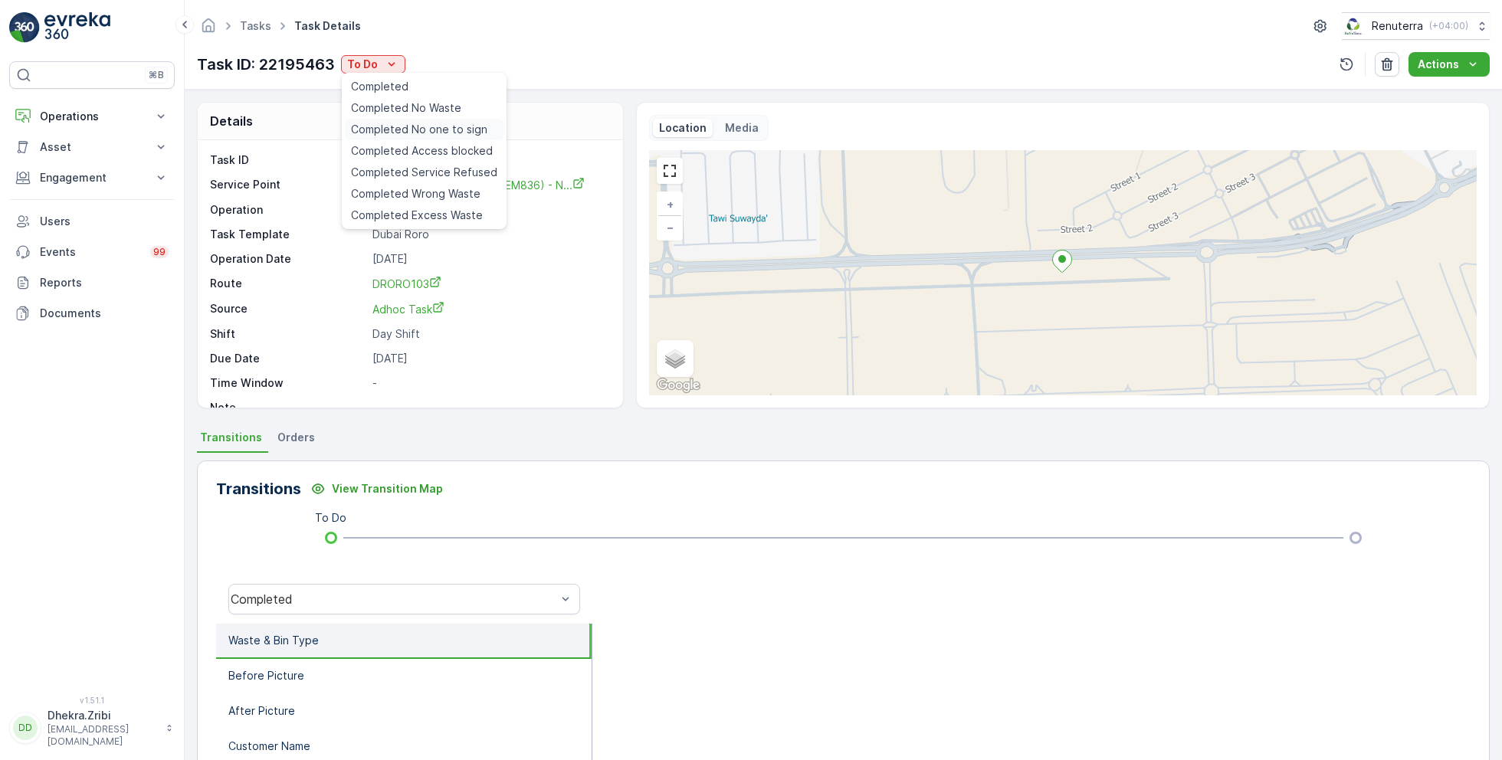
click at [438, 129] on span "Completed No one to sign" at bounding box center [419, 129] width 136 height 15
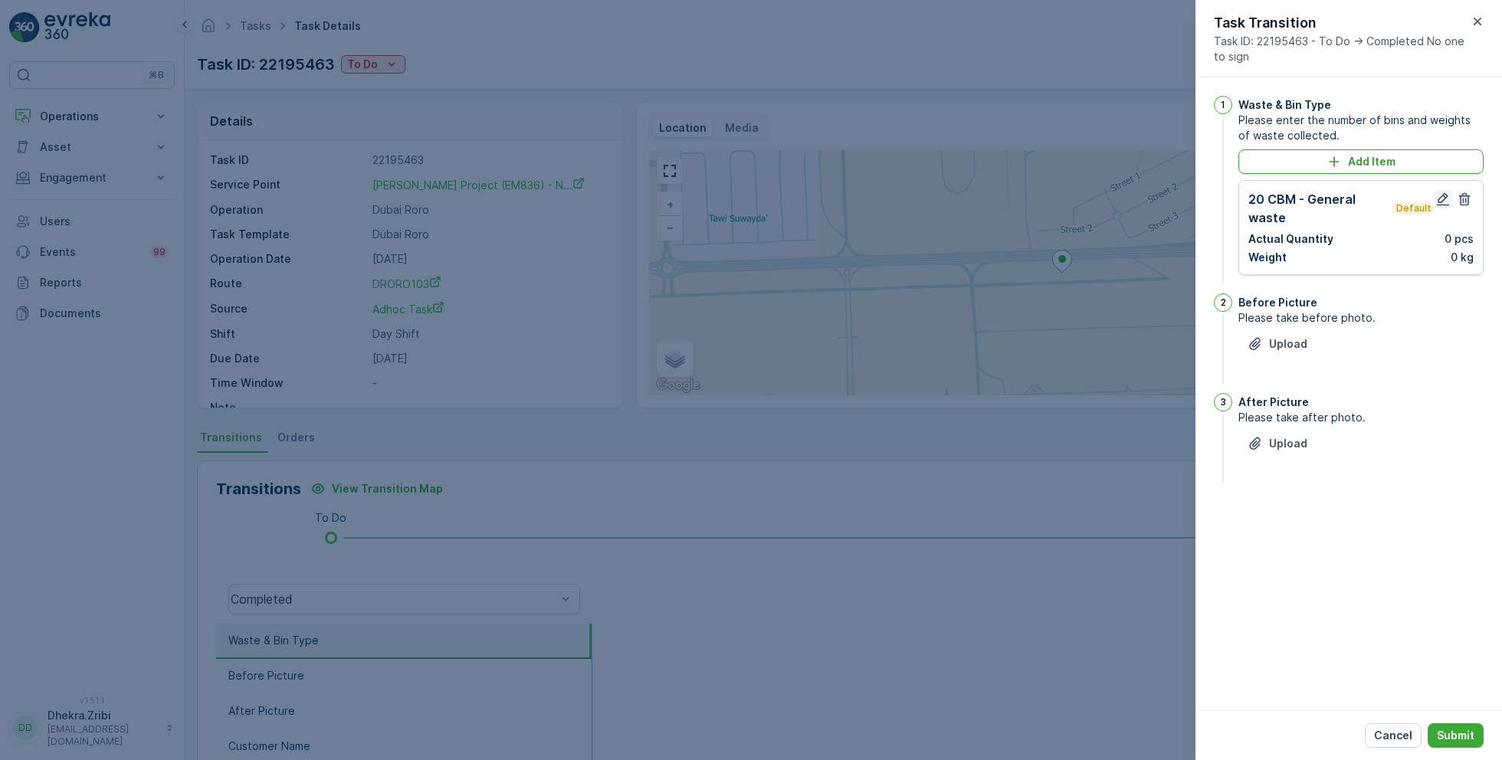
click at [1435, 205] on icon "button" at bounding box center [1442, 199] width 15 height 15
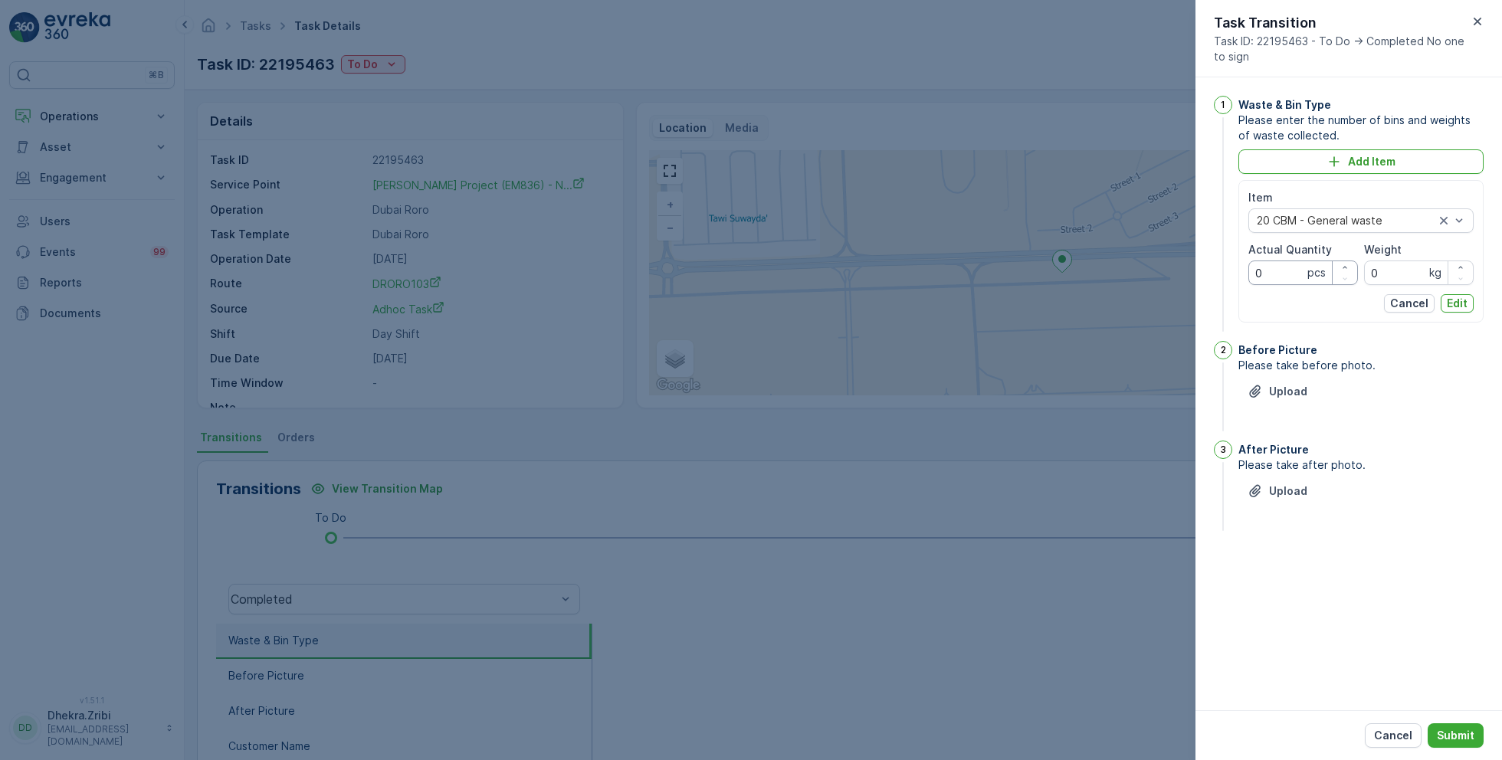
click at [1273, 267] on Quantity "0" at bounding box center [1303, 273] width 110 height 25
type Quantity "0"
type Quantity "1"
click at [1462, 304] on p "Edit" at bounding box center [1457, 303] width 21 height 15
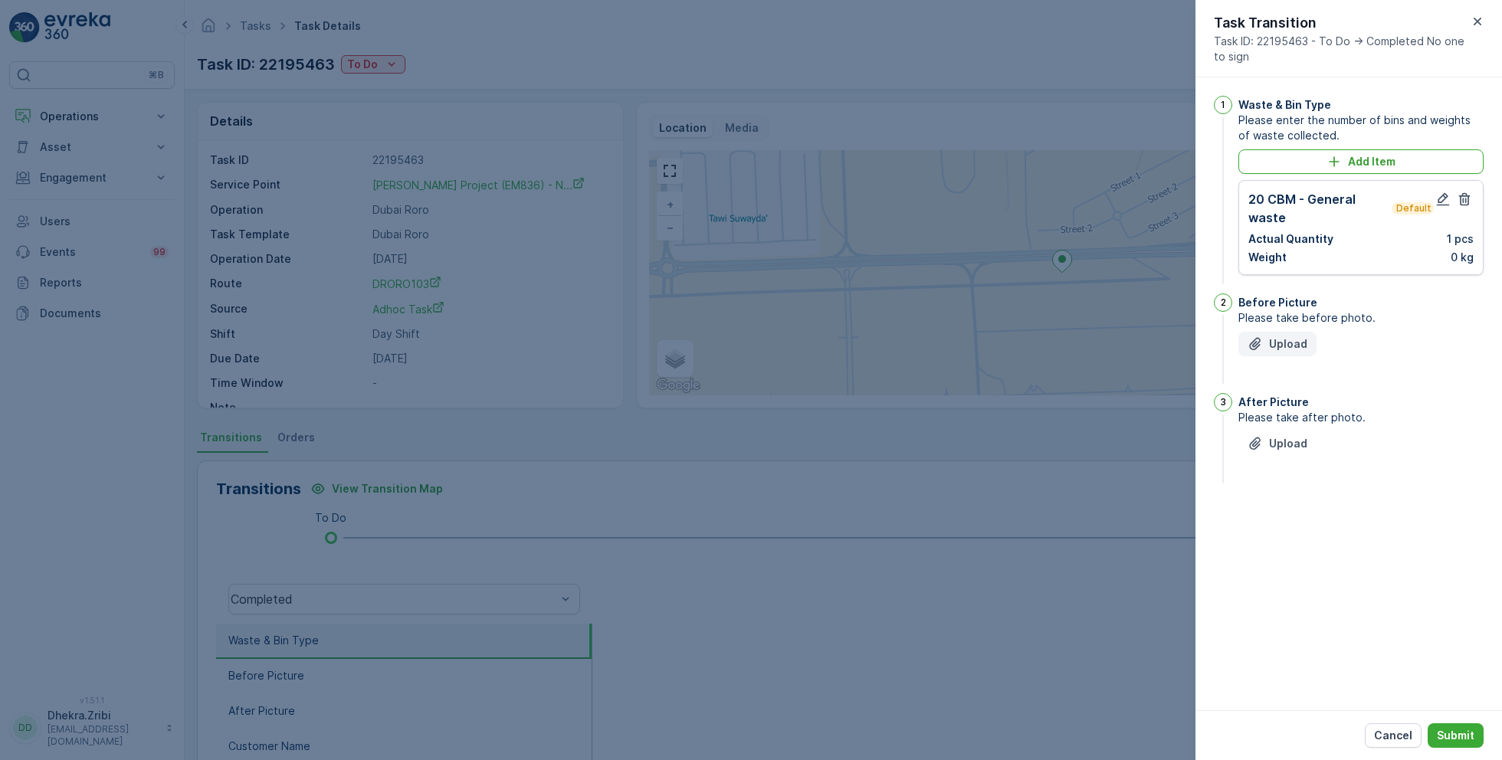
click at [1282, 343] on p "Upload" at bounding box center [1288, 343] width 38 height 15
click at [1288, 516] on p "Upload" at bounding box center [1288, 520] width 38 height 15
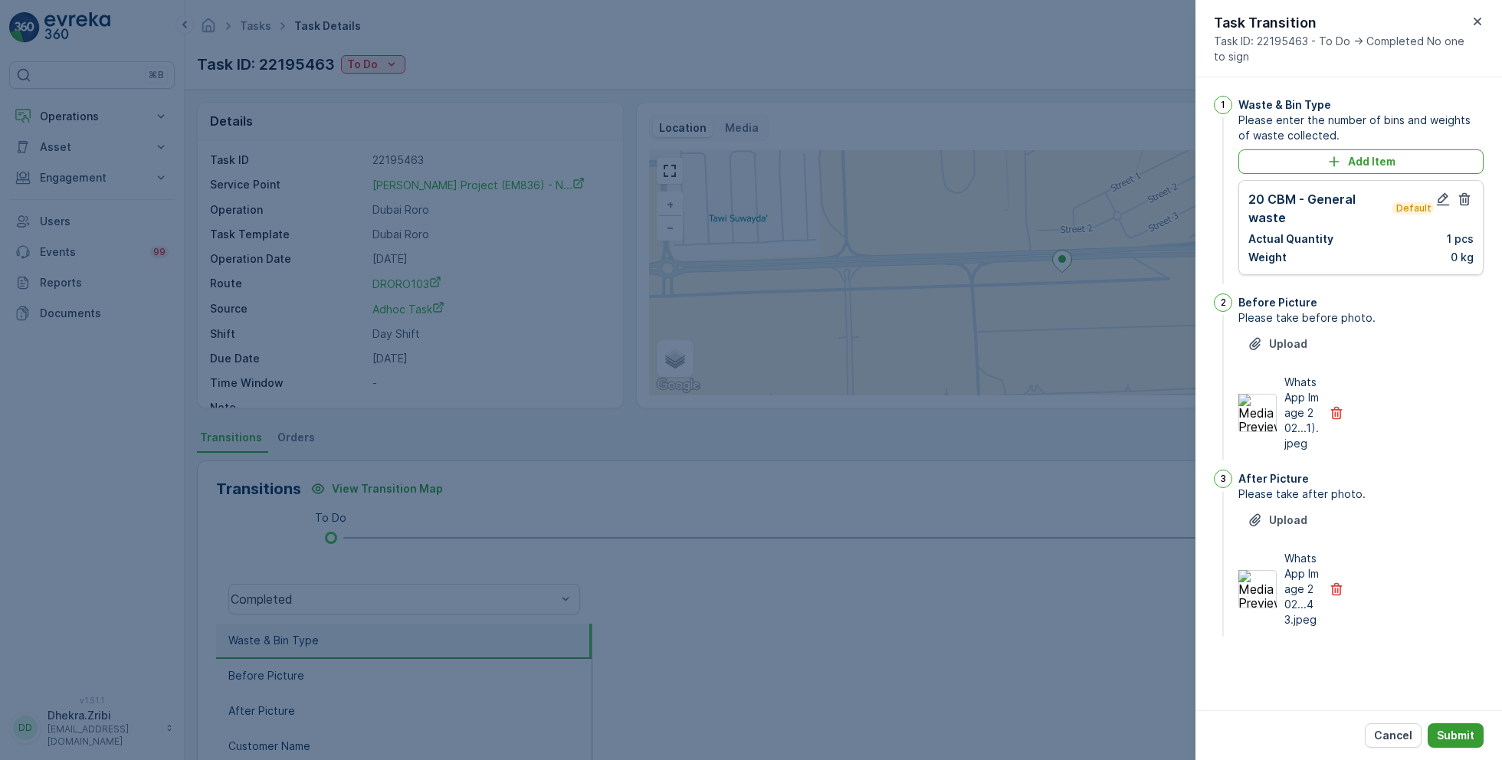
click at [1447, 735] on p "Submit" at bounding box center [1456, 735] width 38 height 15
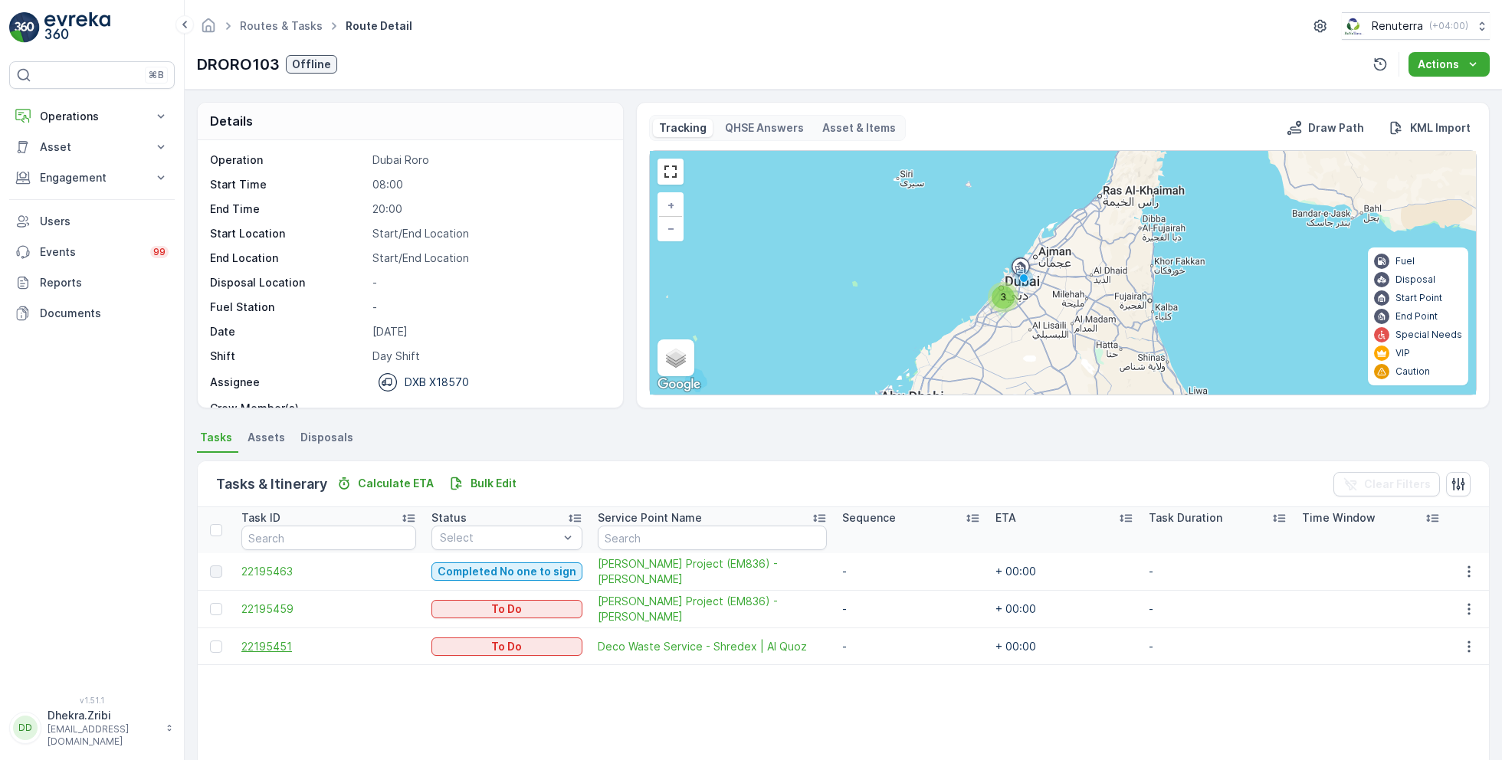
click at [270, 641] on span "22195451" at bounding box center [328, 646] width 175 height 15
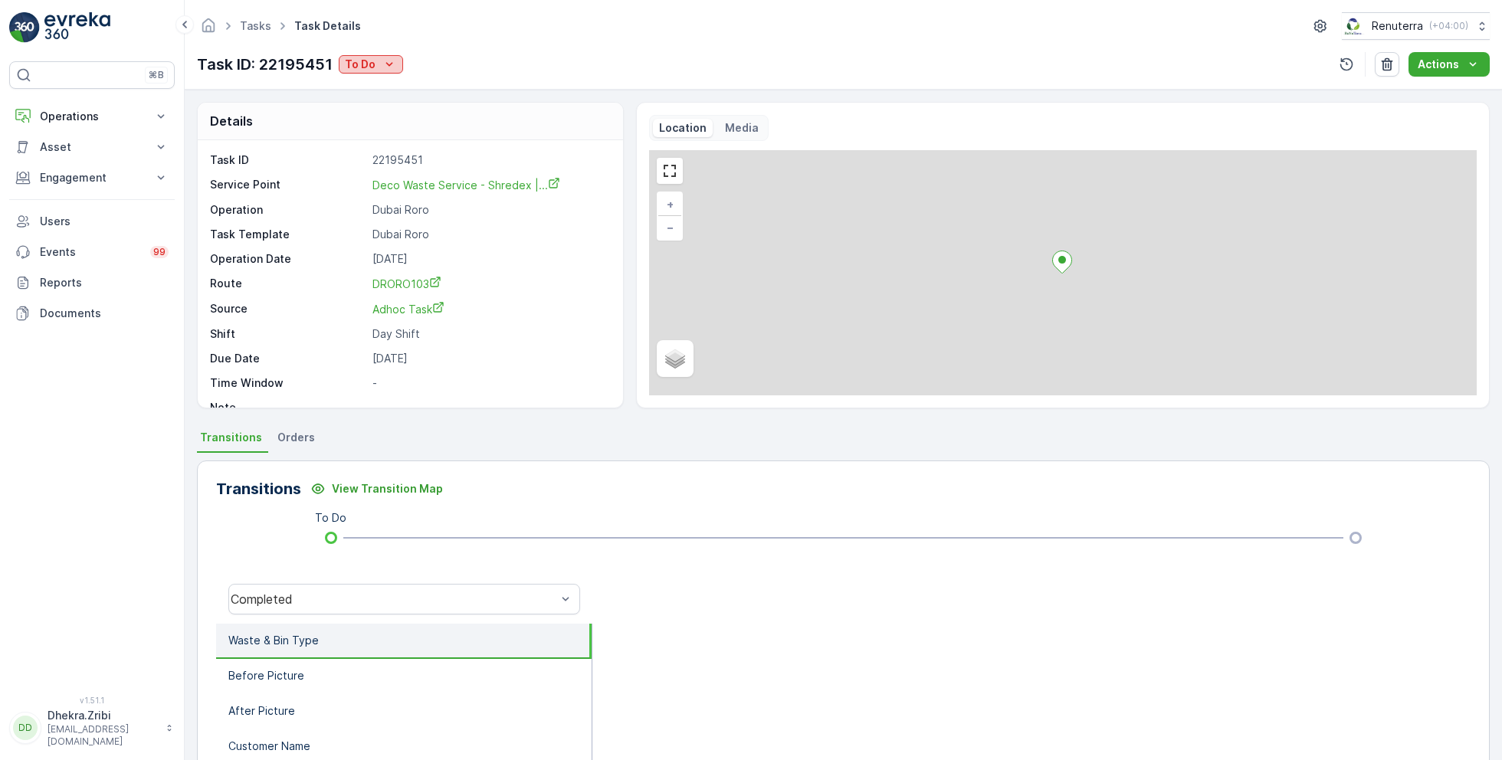
click at [375, 58] on div "To Do" at bounding box center [371, 64] width 52 height 15
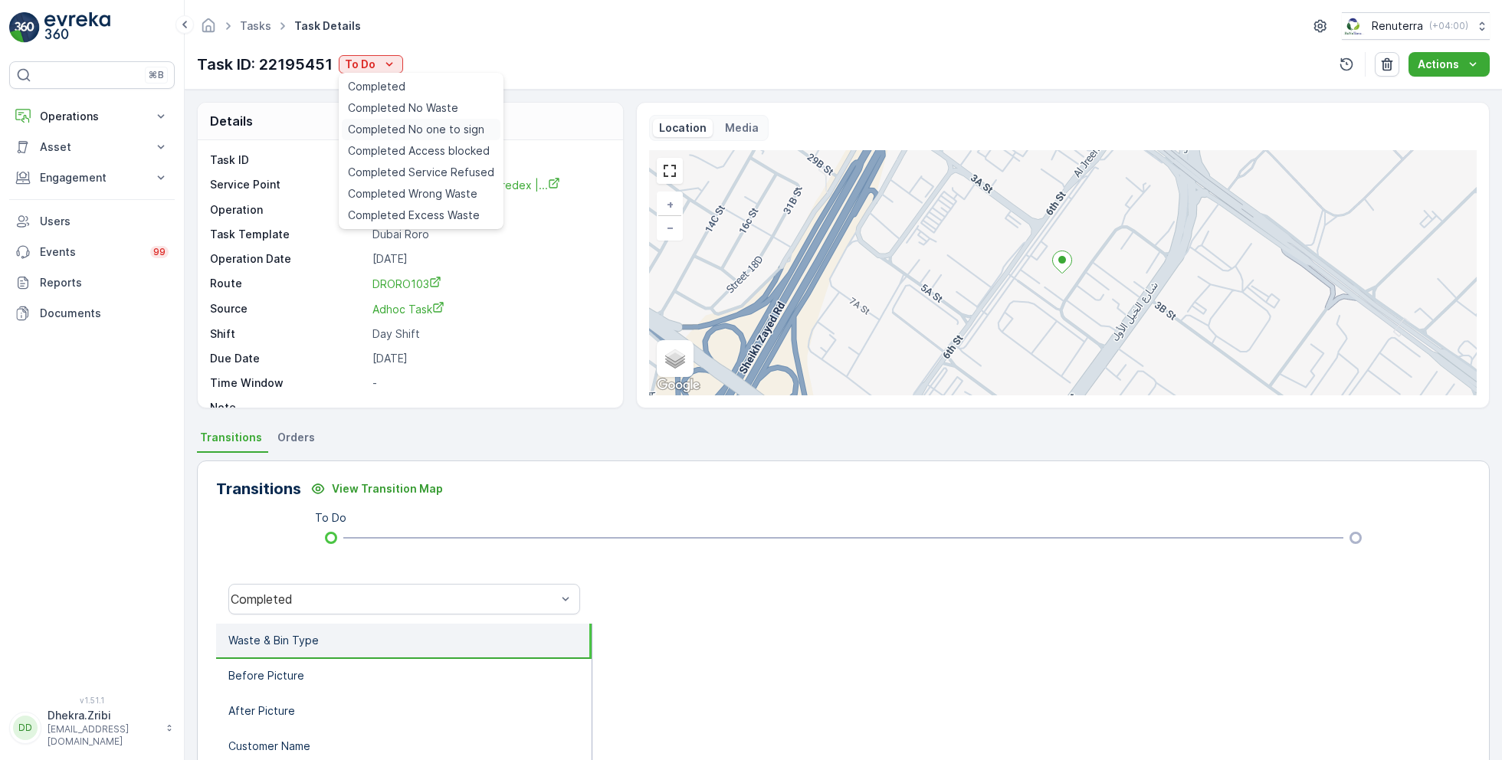
click at [444, 133] on span "Completed No one to sign" at bounding box center [416, 129] width 136 height 15
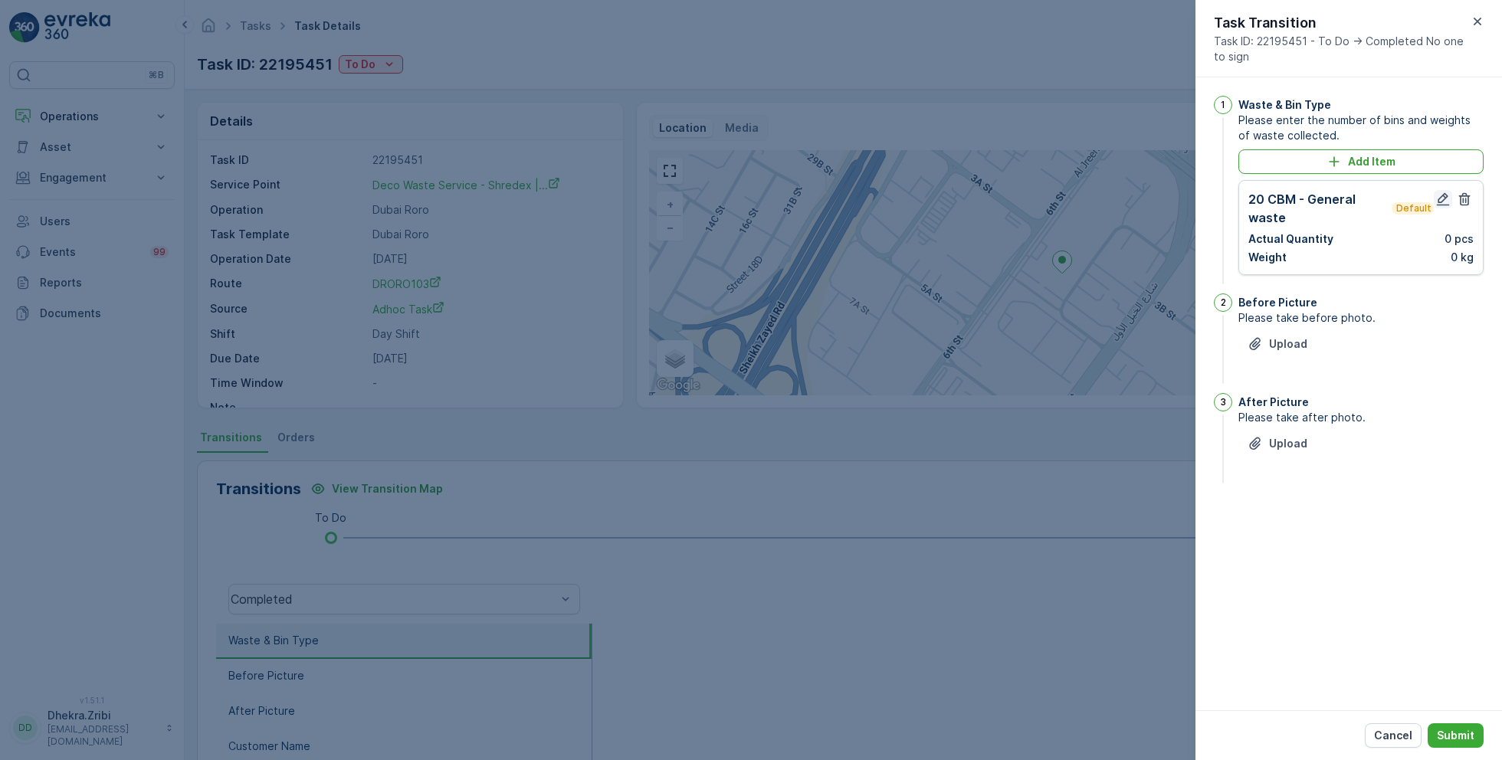
click at [1446, 198] on icon "button" at bounding box center [1442, 199] width 15 height 15
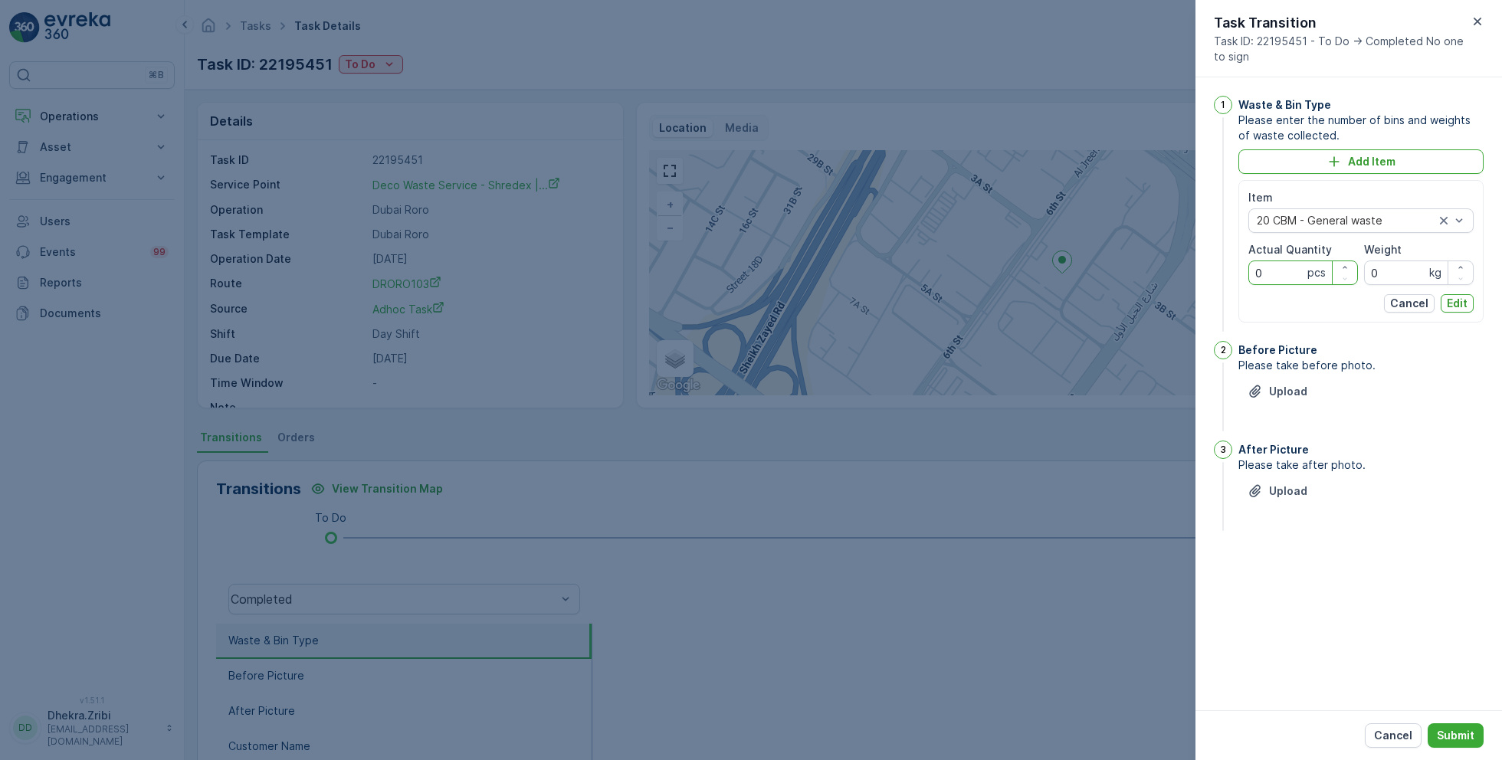
drag, startPoint x: 1287, startPoint y: 269, endPoint x: 1176, endPoint y: 270, distance: 111.1
click at [1176, 270] on div "Tasks Task Details Renuterra ( +04:00 ) Task ID: 22195451 To Do Actions Details…" at bounding box center [843, 380] width 1317 height 760
type Quantity "1"
click at [1453, 304] on p "Edit" at bounding box center [1457, 303] width 21 height 15
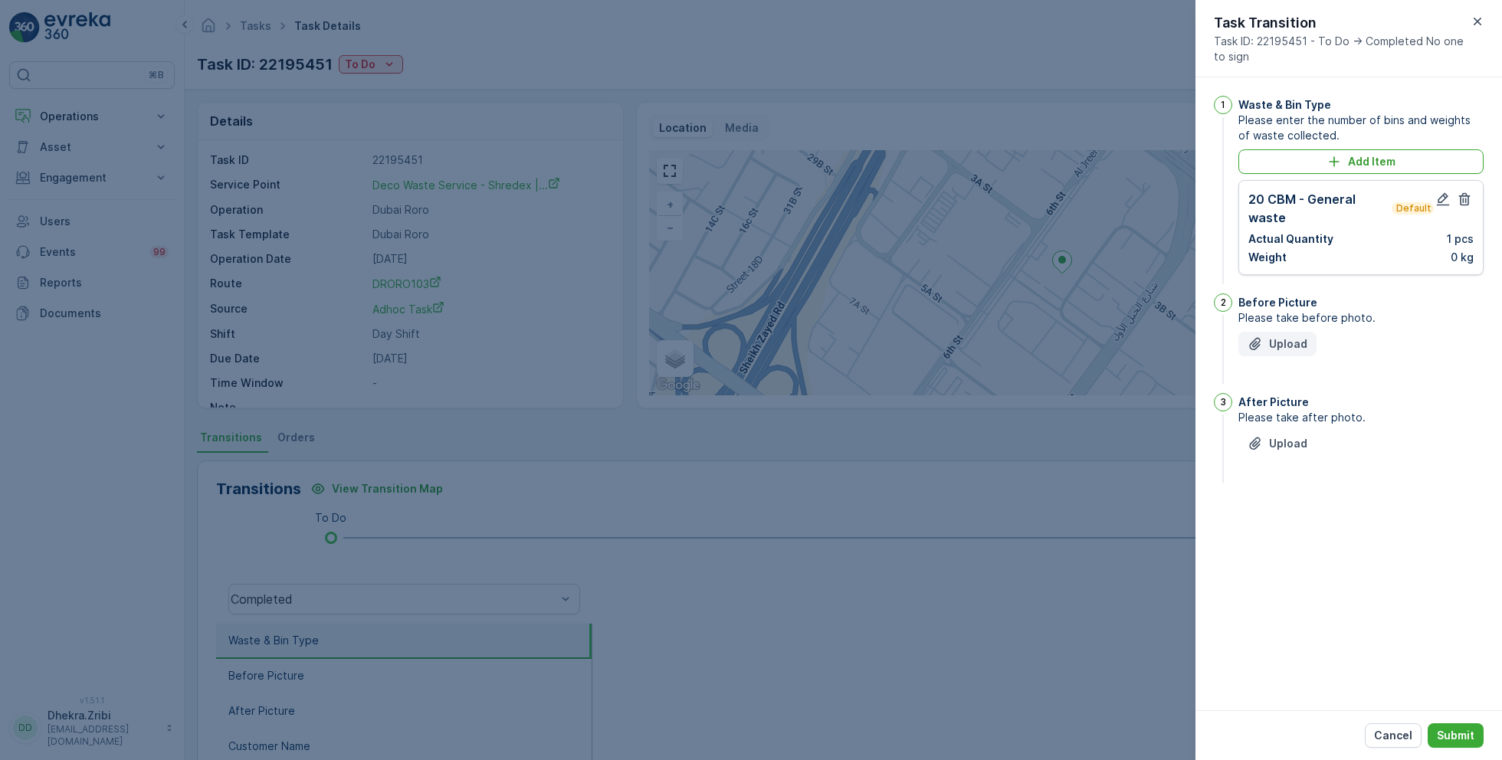
click at [1287, 343] on p "Upload" at bounding box center [1288, 343] width 38 height 15
click at [1283, 513] on p "Upload" at bounding box center [1288, 520] width 38 height 15
click at [1339, 412] on icon "button" at bounding box center [1336, 412] width 15 height 15
click at [1277, 340] on p "Upload" at bounding box center [1288, 343] width 38 height 15
click at [1277, 523] on p "Upload" at bounding box center [1288, 520] width 38 height 15
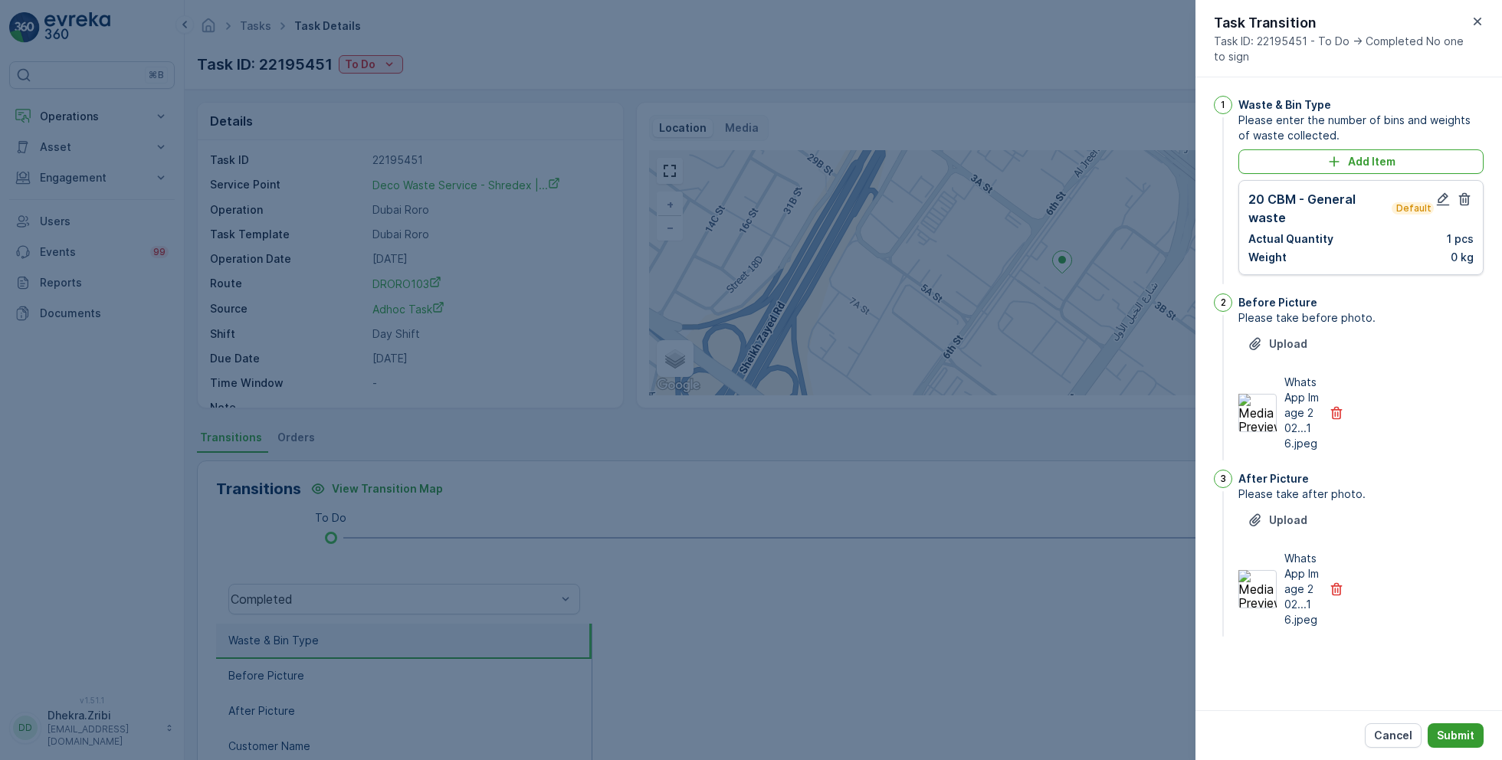
click at [1458, 740] on p "Submit" at bounding box center [1456, 735] width 38 height 15
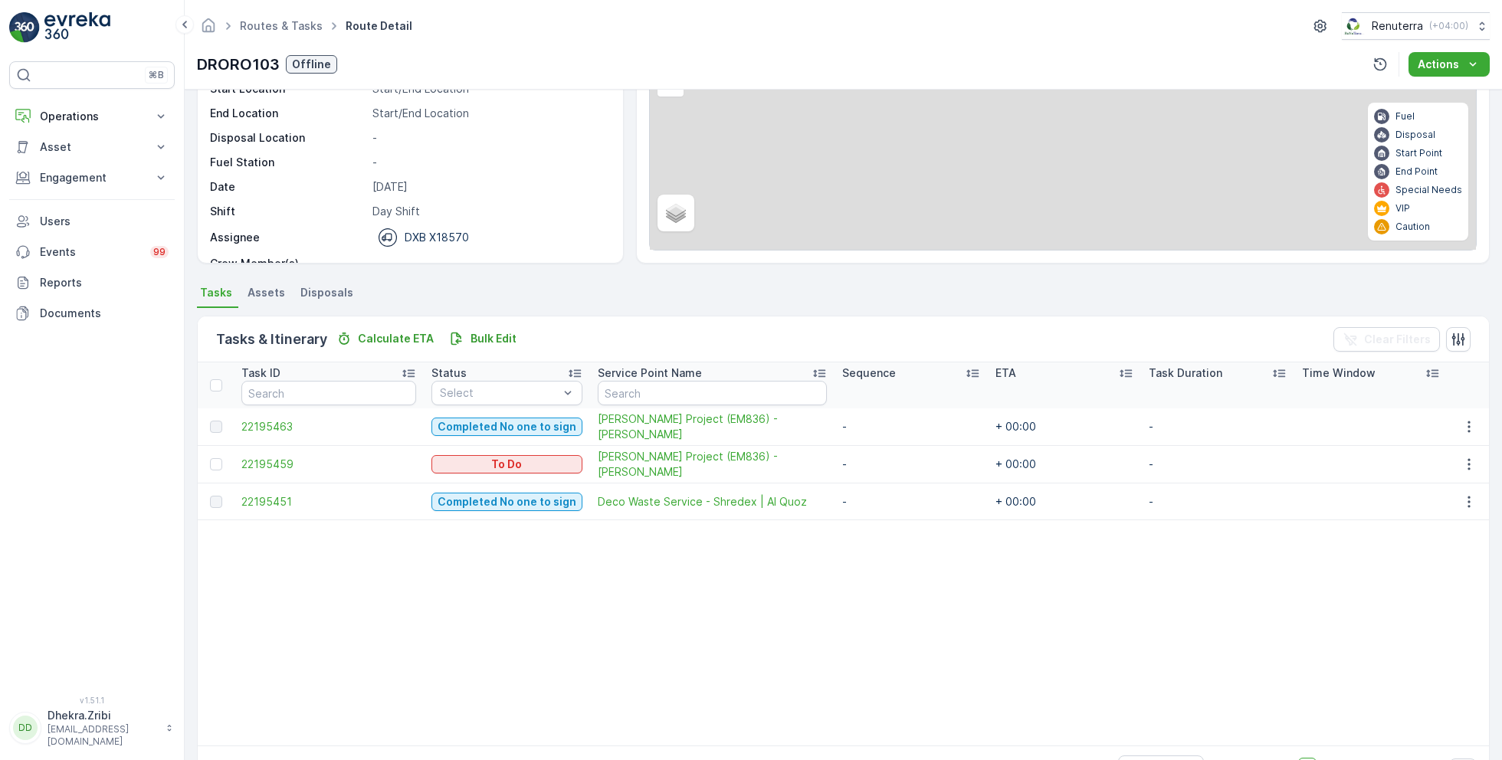
scroll to position [192, 0]
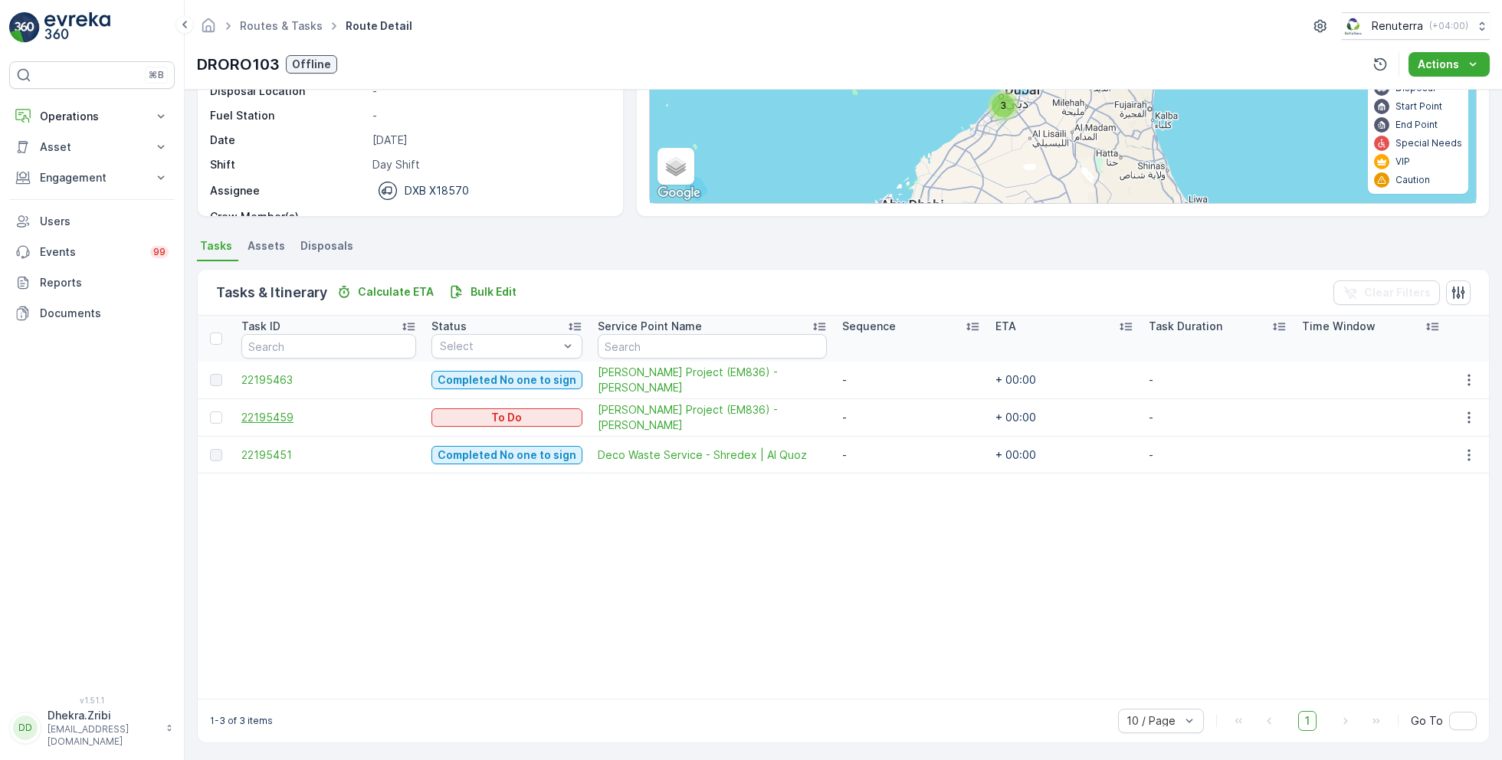
click at [260, 416] on span "22195459" at bounding box center [328, 417] width 175 height 15
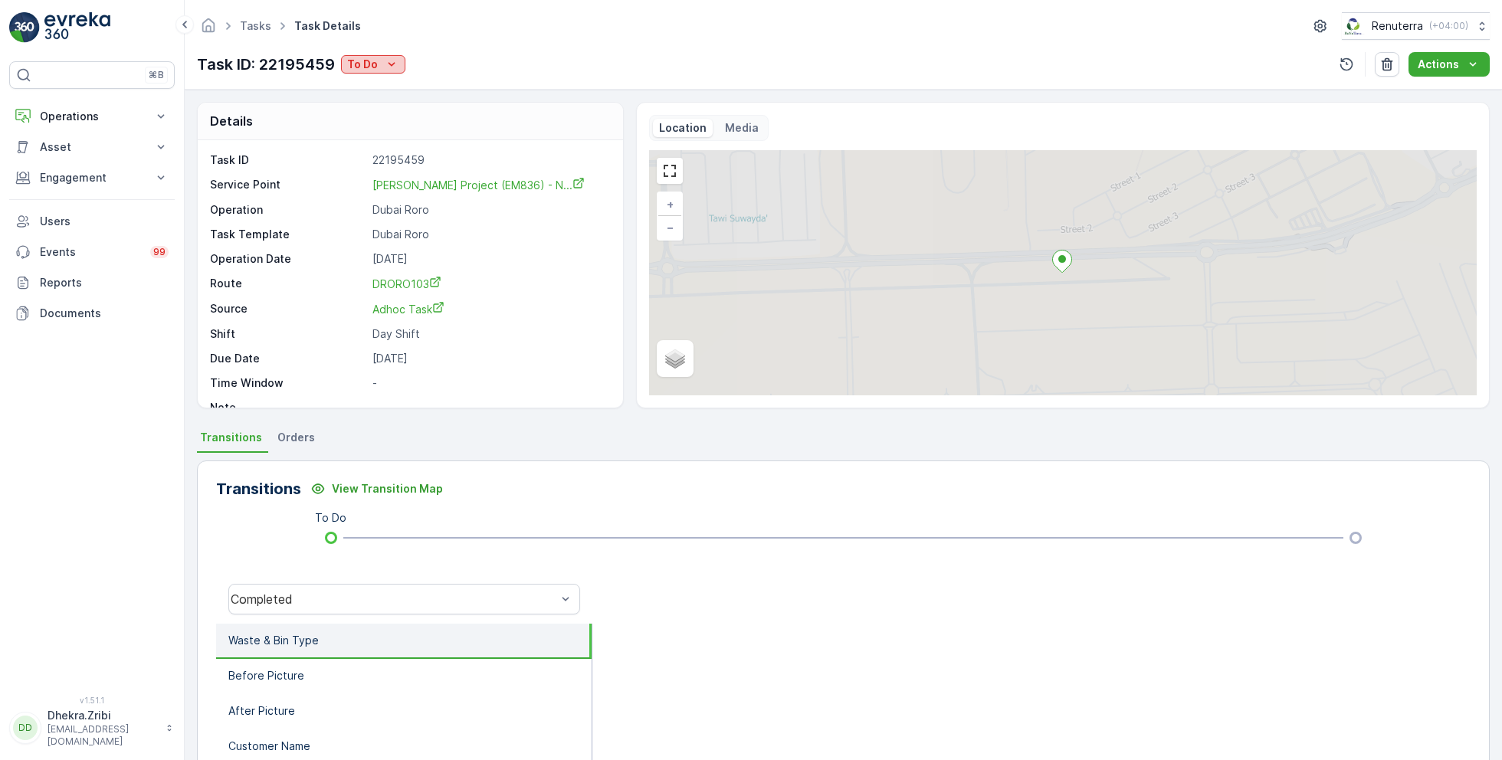
click at [379, 61] on div "To Do" at bounding box center [373, 64] width 52 height 15
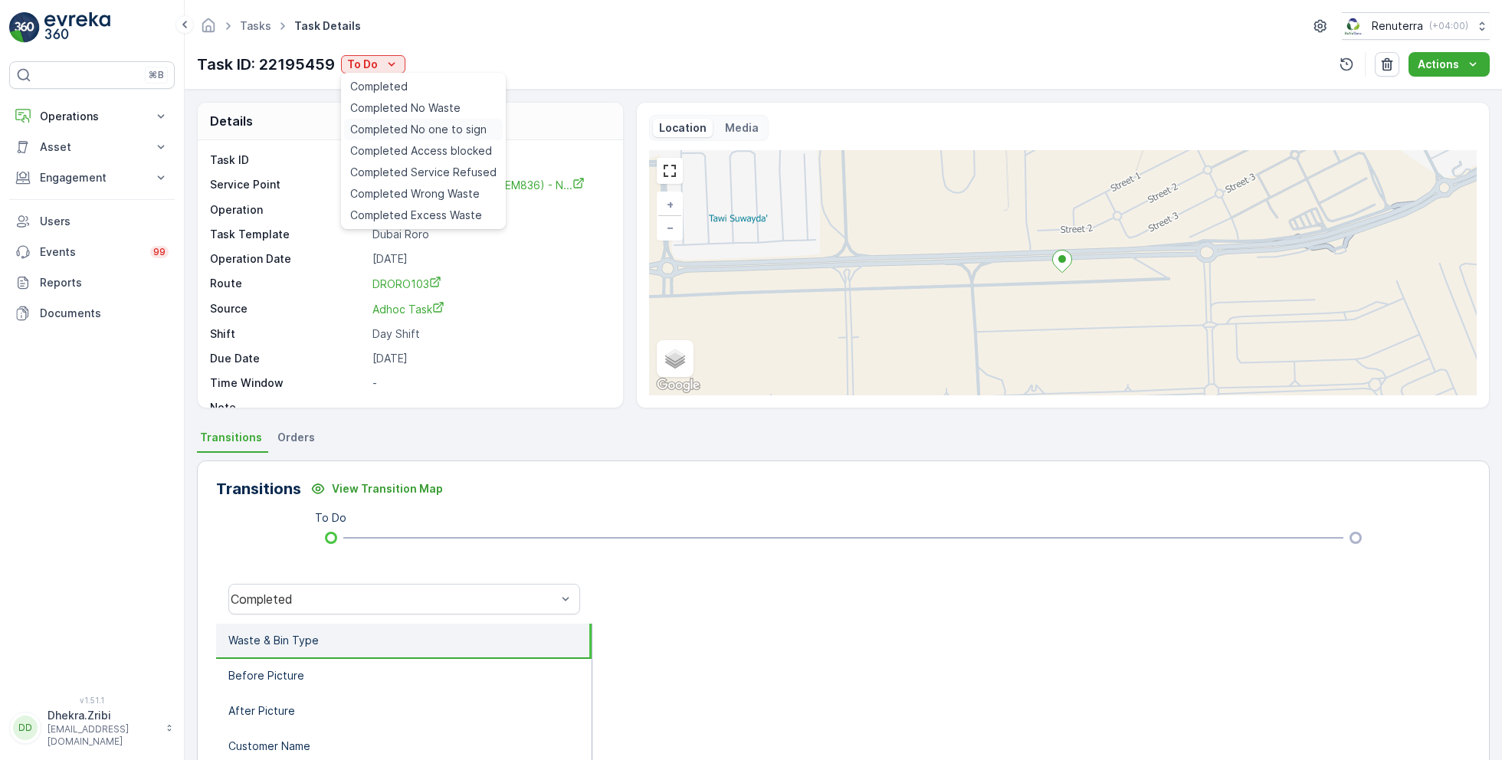
click at [458, 130] on span "Completed No one to sign" at bounding box center [418, 129] width 136 height 15
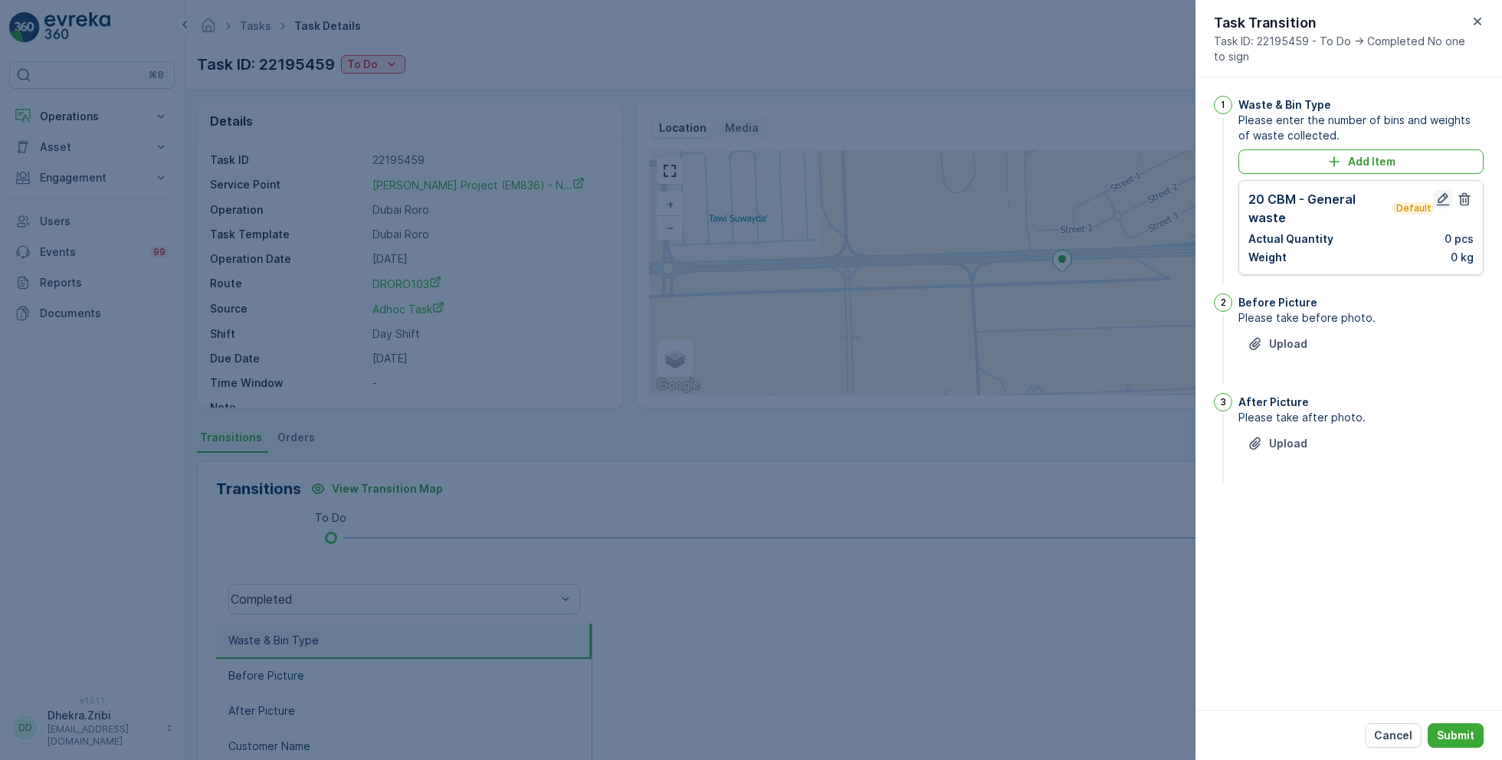
click at [1444, 198] on icon "button" at bounding box center [1443, 199] width 13 height 13
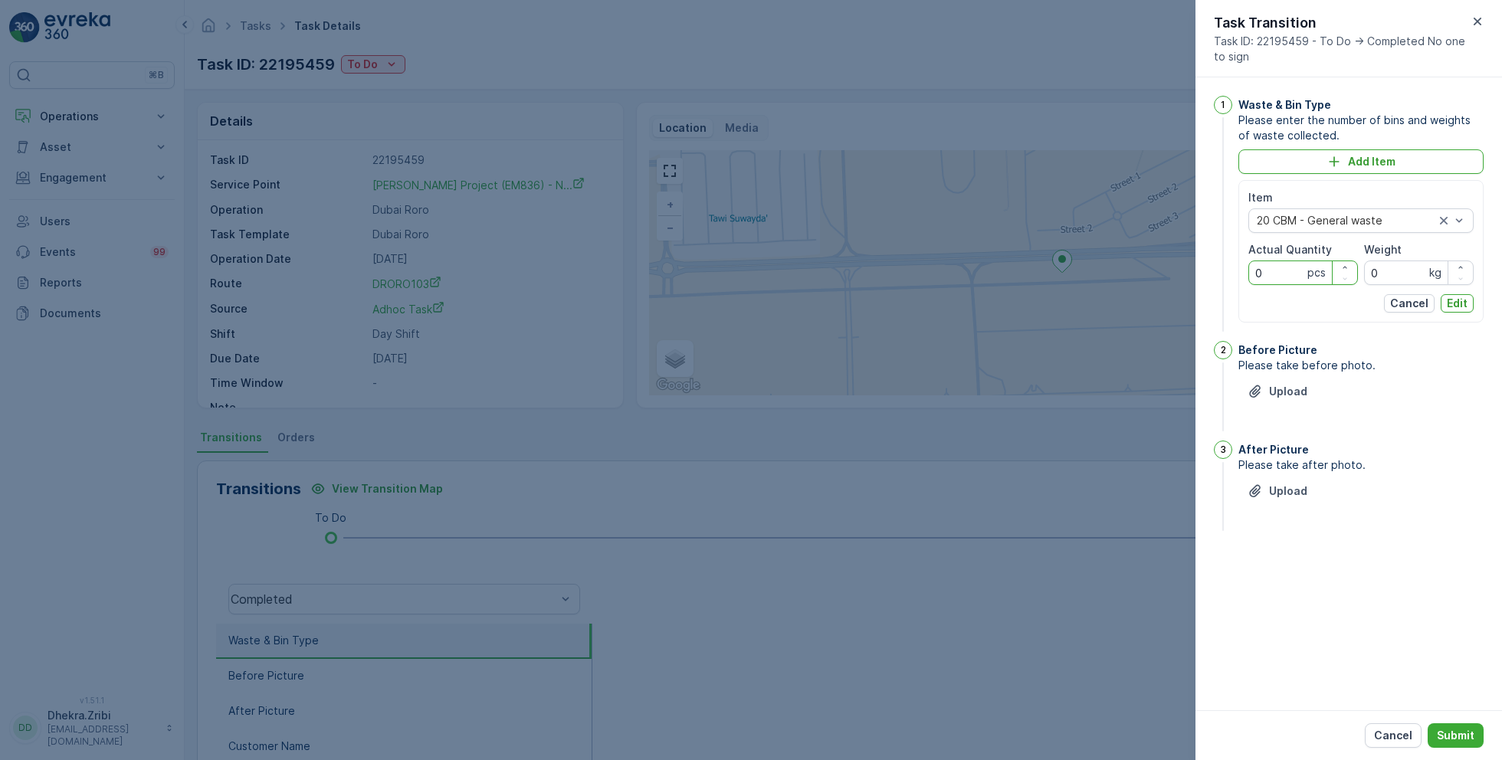
drag, startPoint x: 1275, startPoint y: 267, endPoint x: 1216, endPoint y: 266, distance: 58.3
click at [1216, 266] on div "1 Waste & Bin Type Please enter the number of bins and weights of waste collect…" at bounding box center [1349, 215] width 270 height 239
type Quantity "1"
click at [1456, 304] on p "Edit" at bounding box center [1457, 303] width 21 height 15
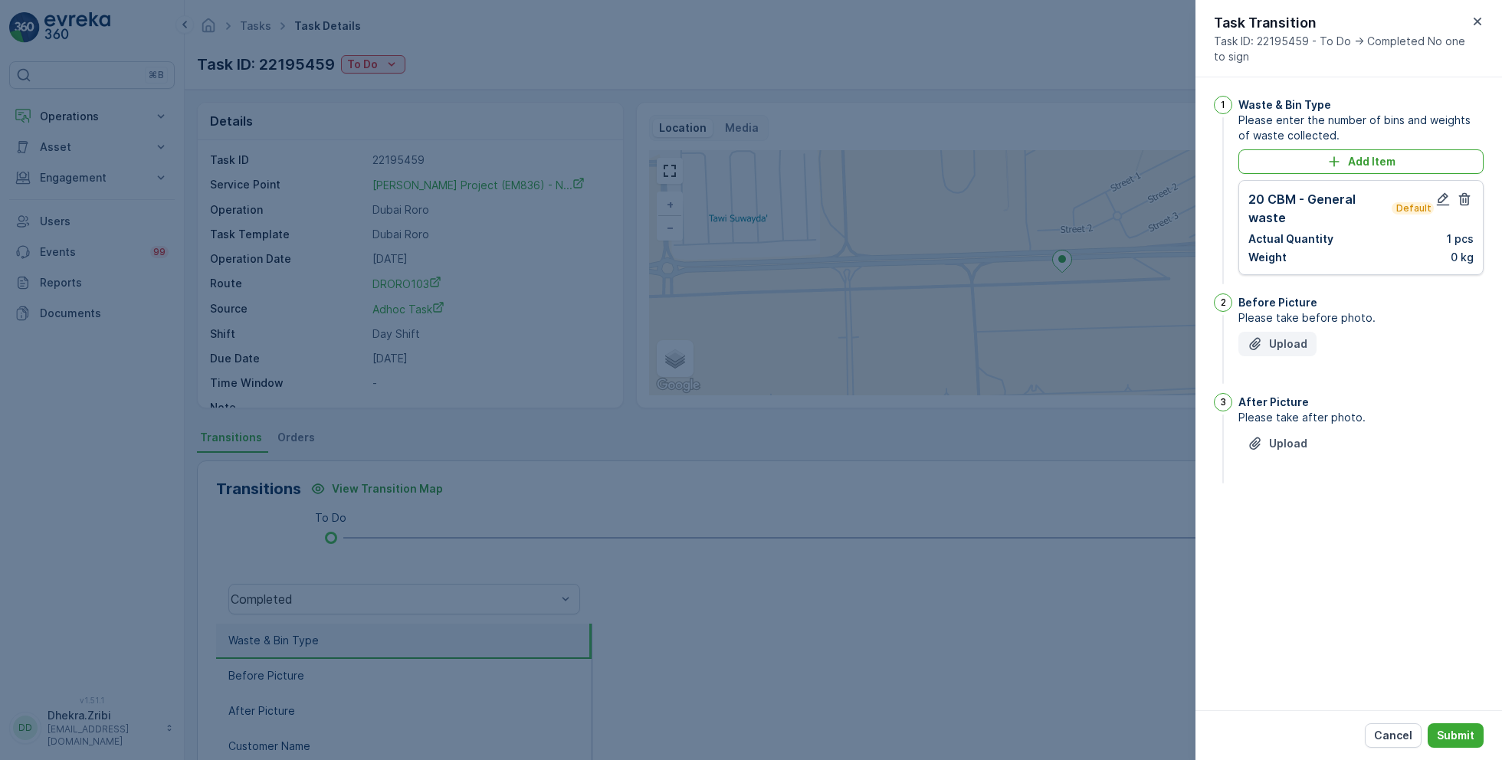
click at [1279, 340] on p "Upload" at bounding box center [1288, 343] width 38 height 15
click at [1284, 533] on button "Upload" at bounding box center [1277, 520] width 78 height 25
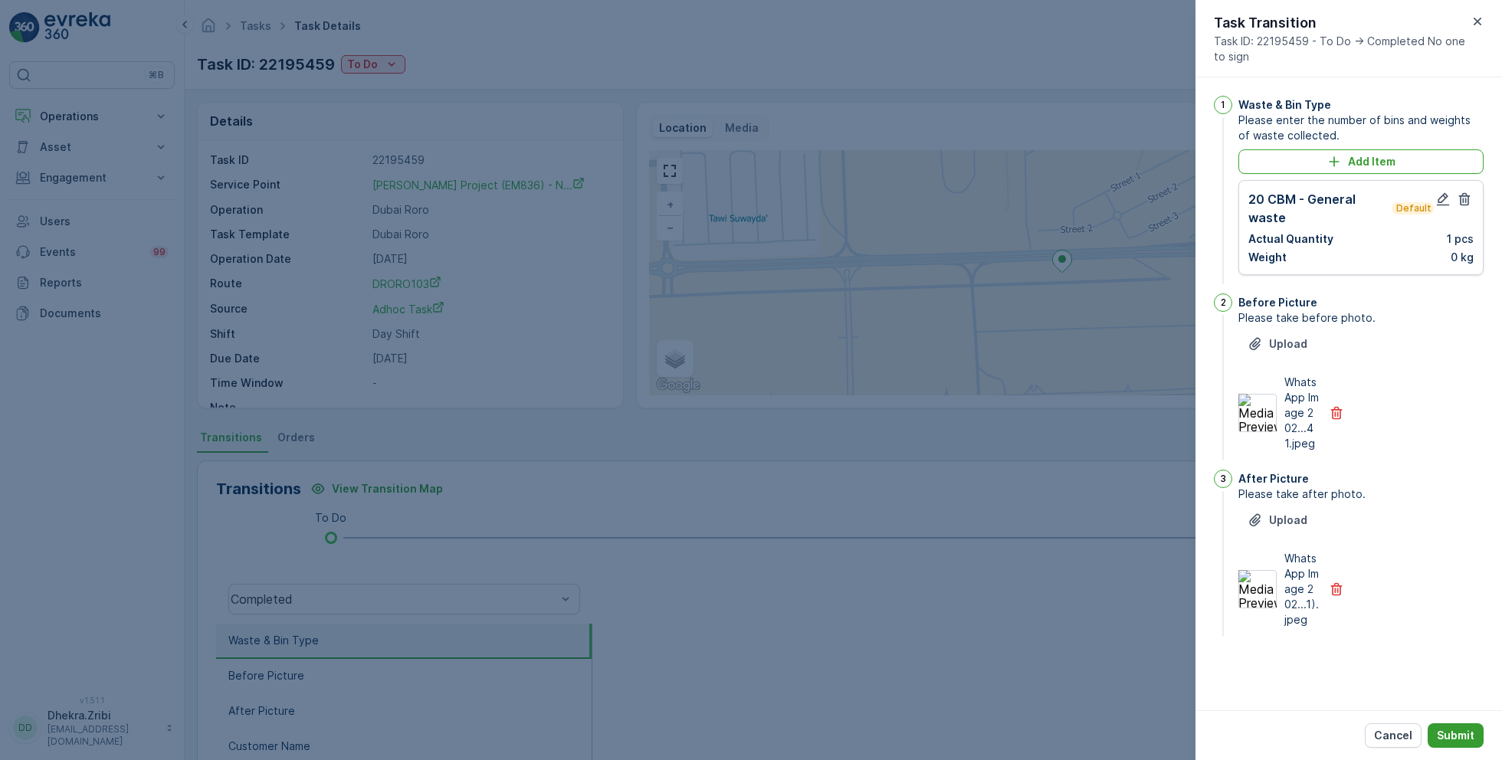
click at [1448, 741] on p "Submit" at bounding box center [1456, 735] width 38 height 15
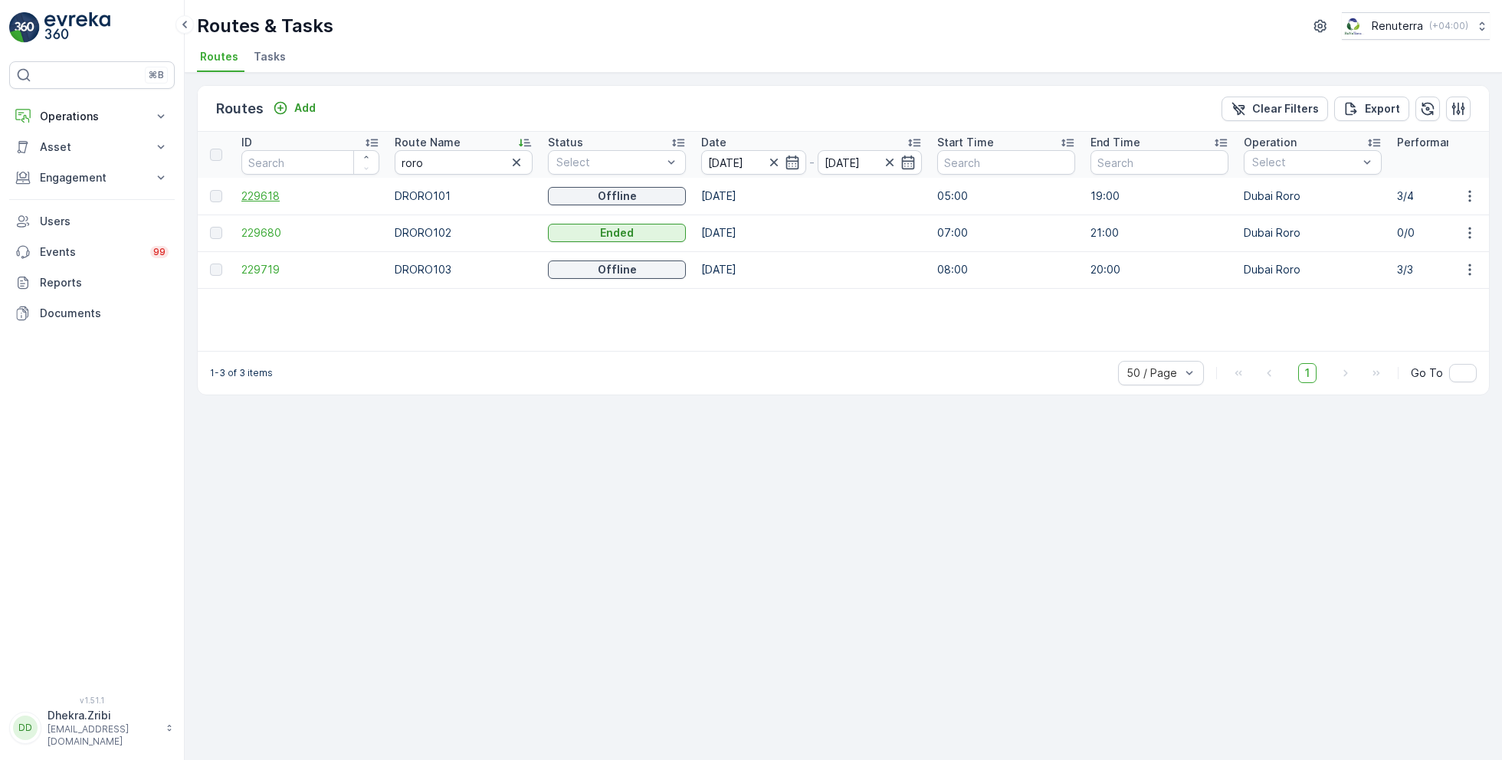
click at [265, 195] on span "229618" at bounding box center [310, 196] width 138 height 15
drag, startPoint x: 429, startPoint y: 157, endPoint x: 374, endPoint y: 154, distance: 55.3
type input "rel"
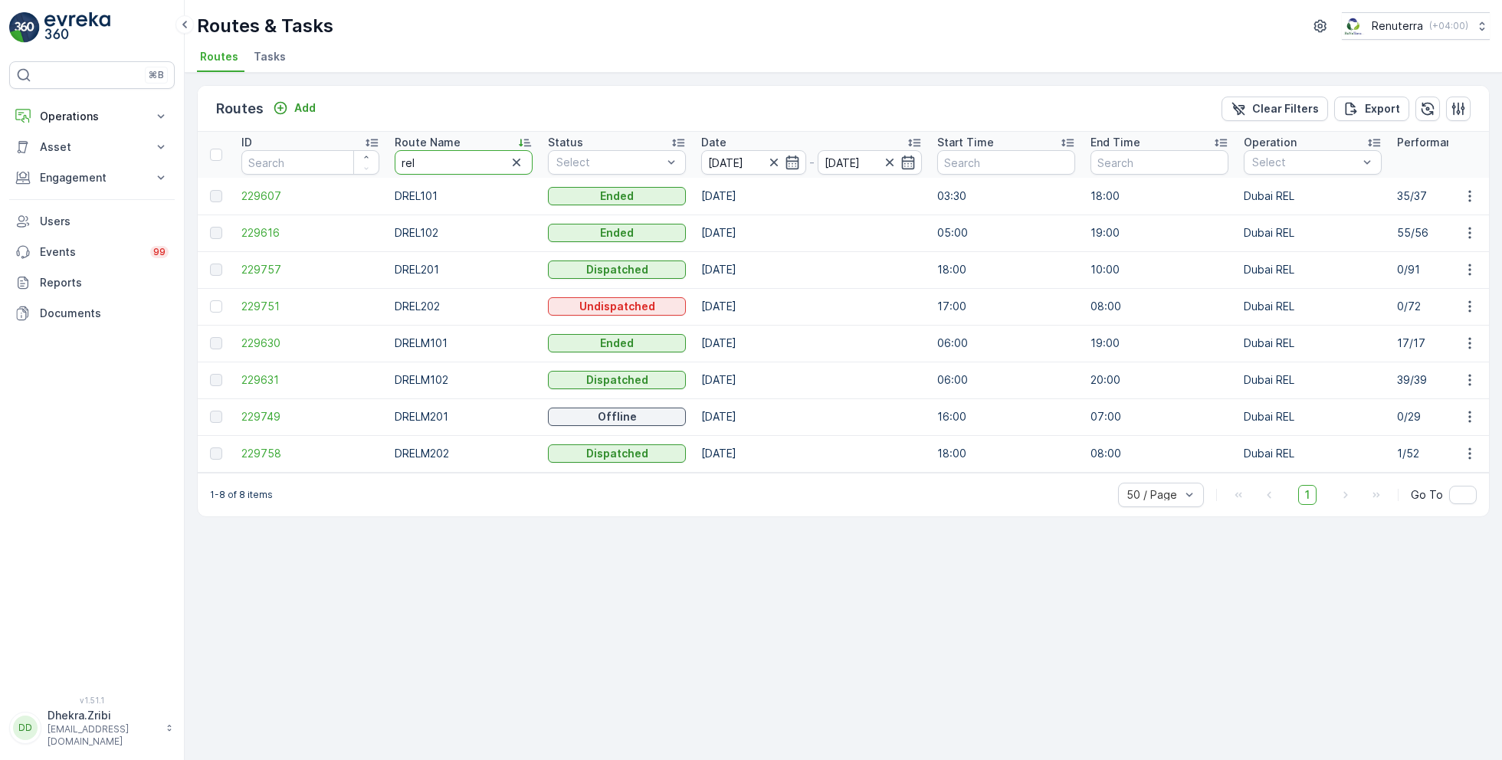
click at [439, 162] on input "rel" at bounding box center [464, 162] width 138 height 25
